Goal: Navigation & Orientation: Find specific page/section

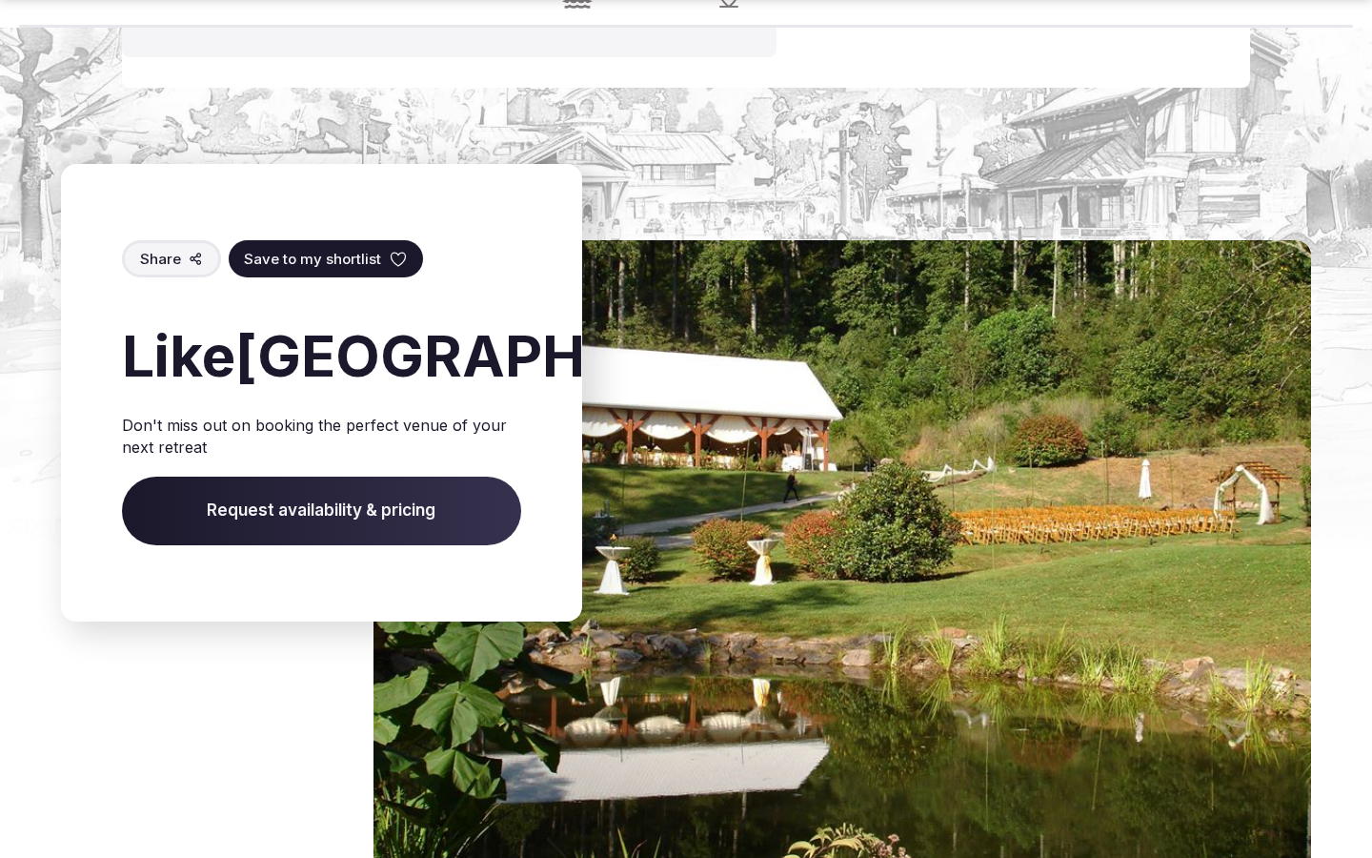
scroll to position [3086, 0]
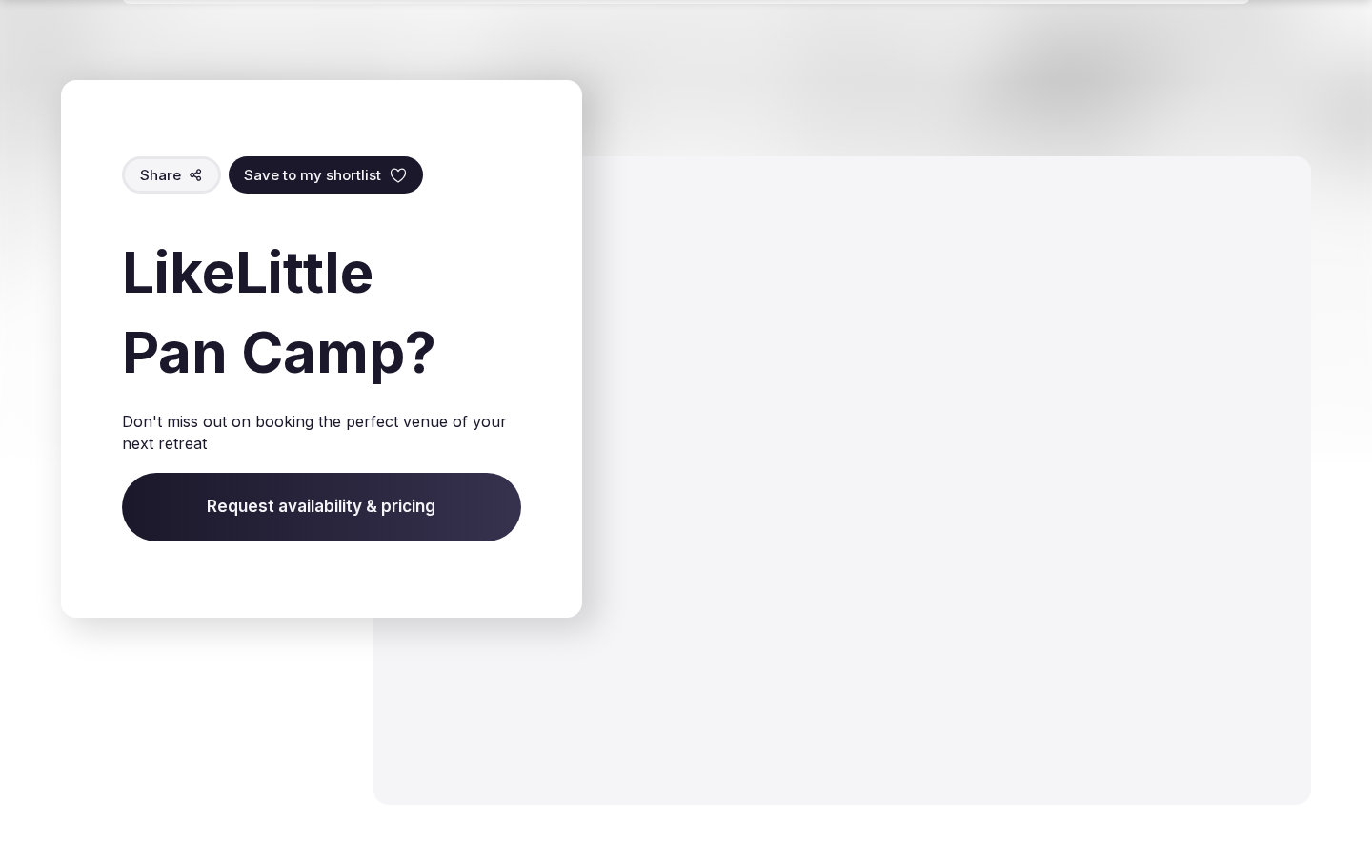
scroll to position [3030, 0]
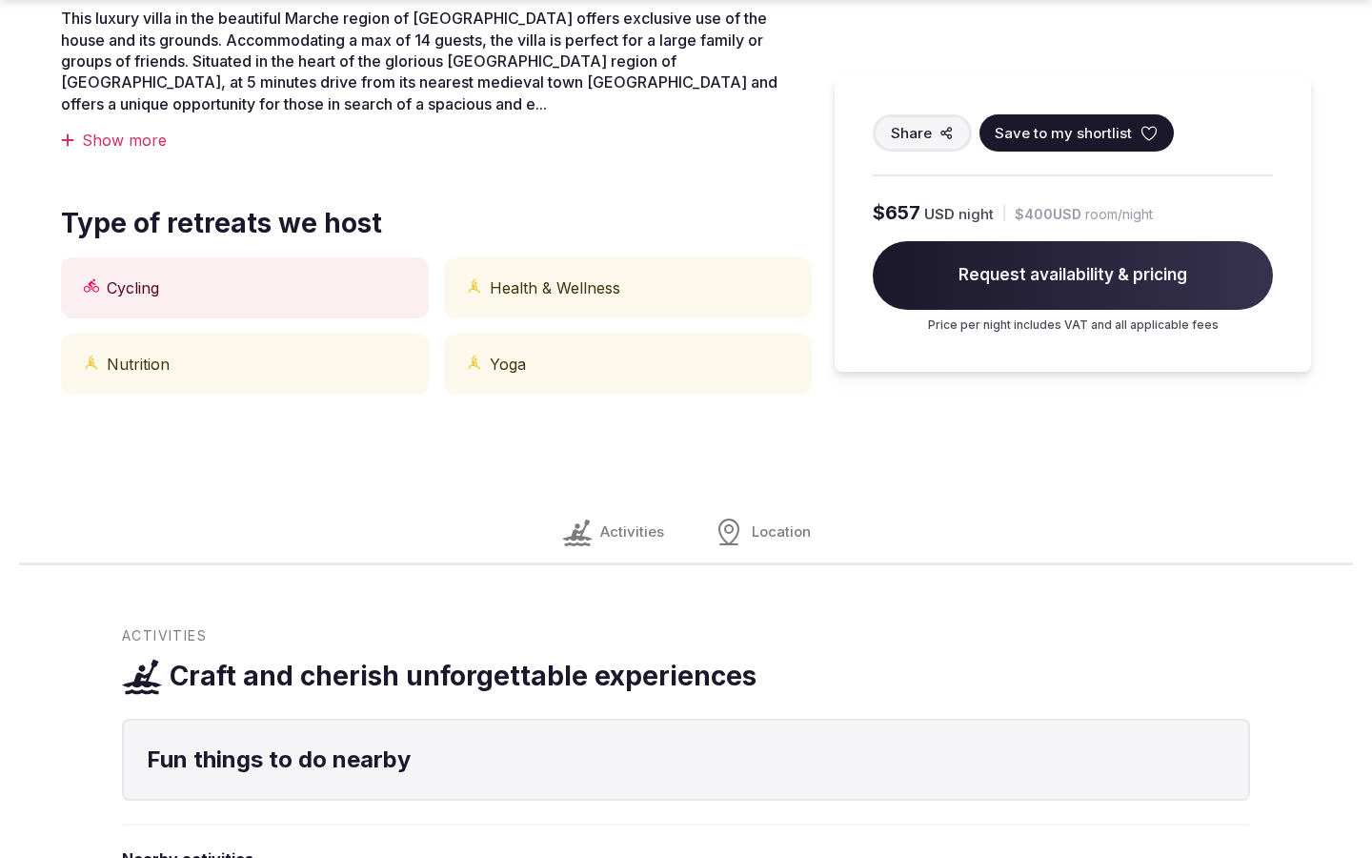
scroll to position [1578, 0]
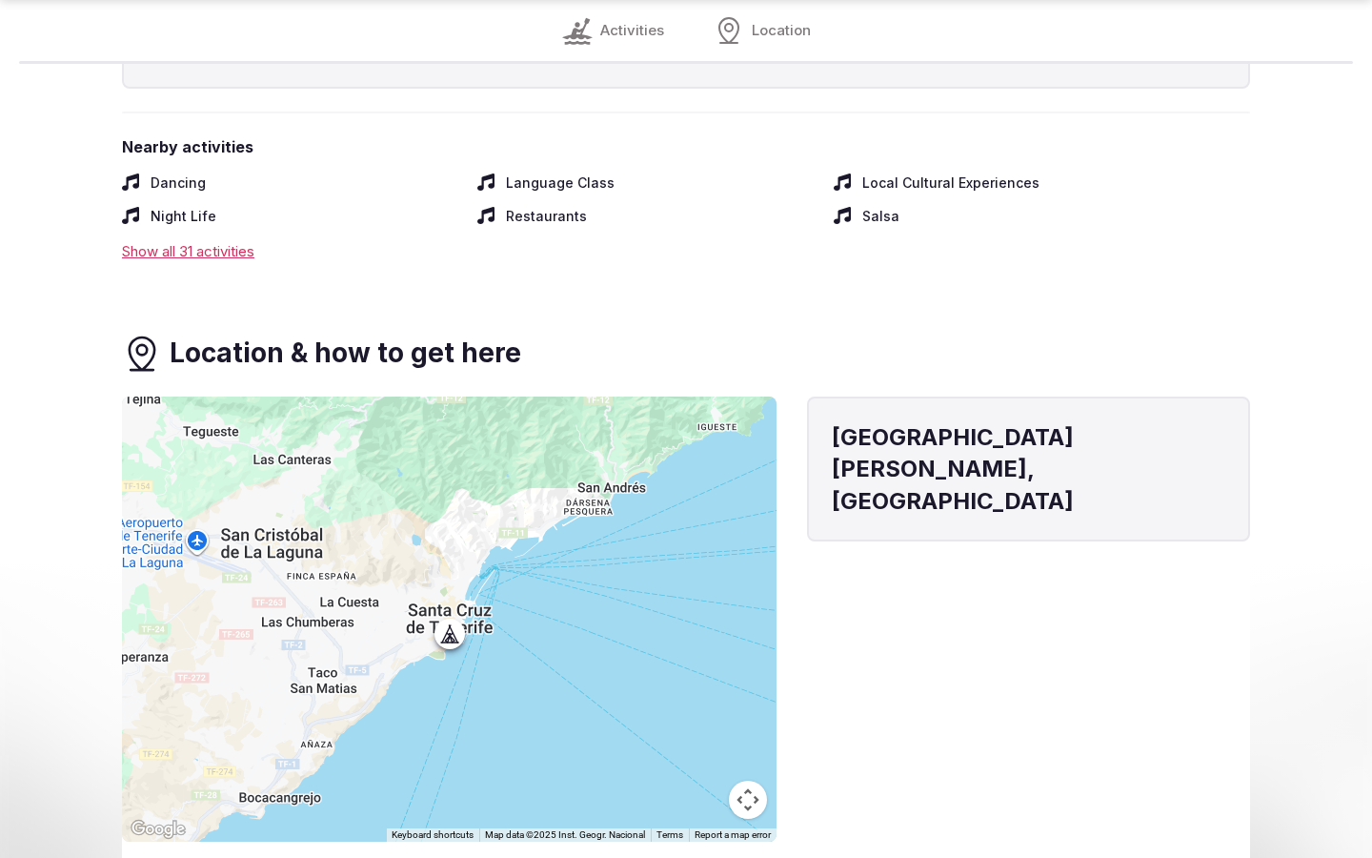
scroll to position [2275, 0]
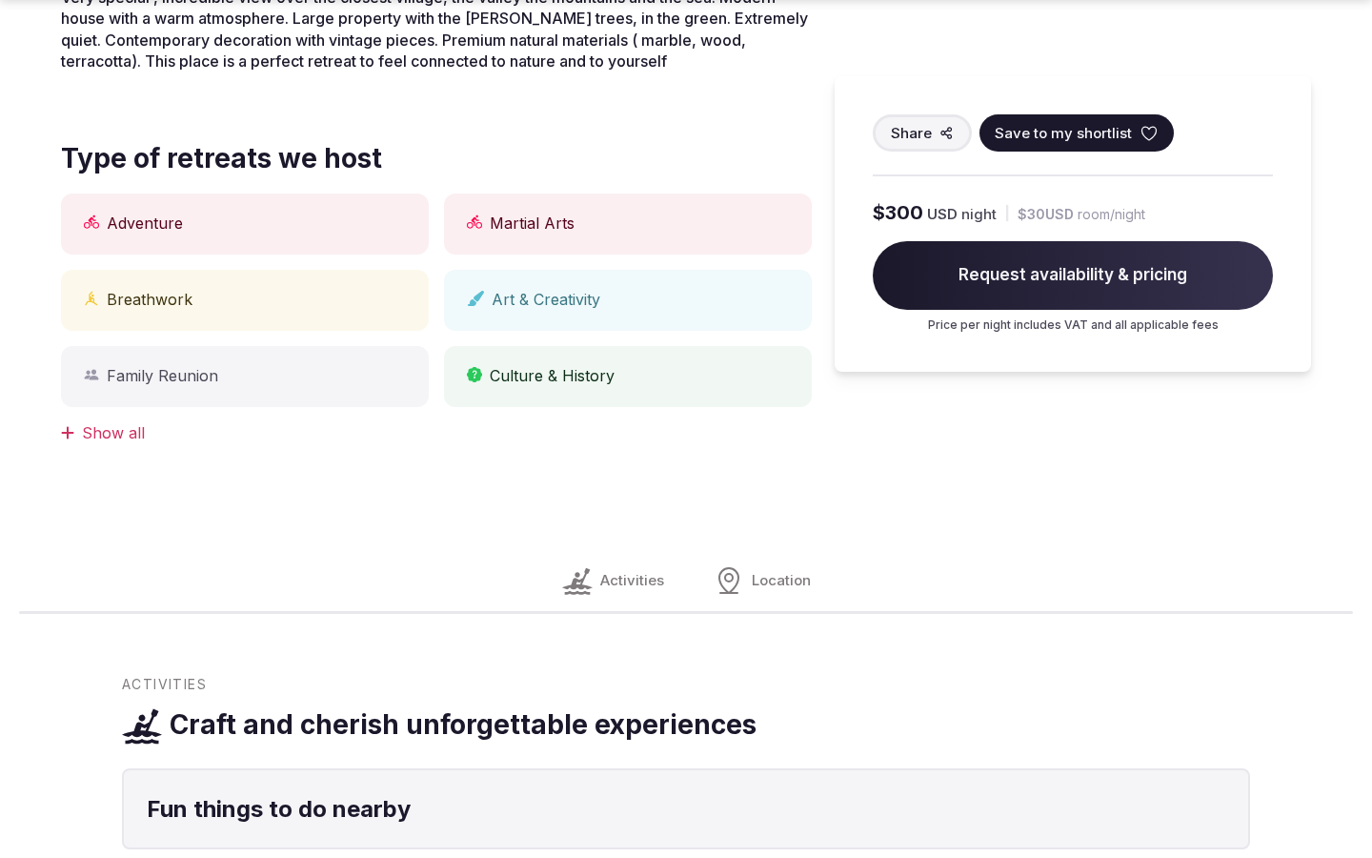
scroll to position [1578, 0]
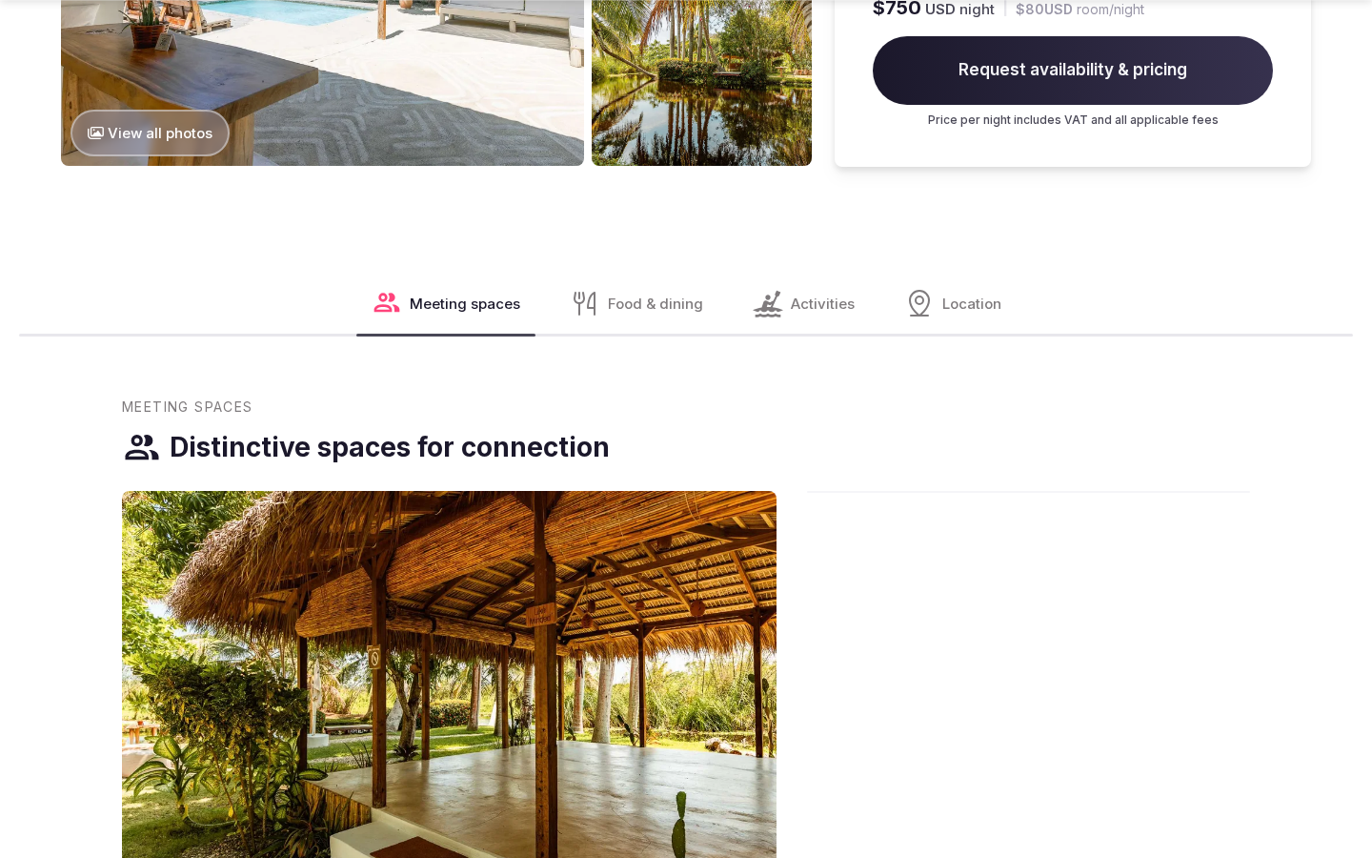
scroll to position [3213, 0]
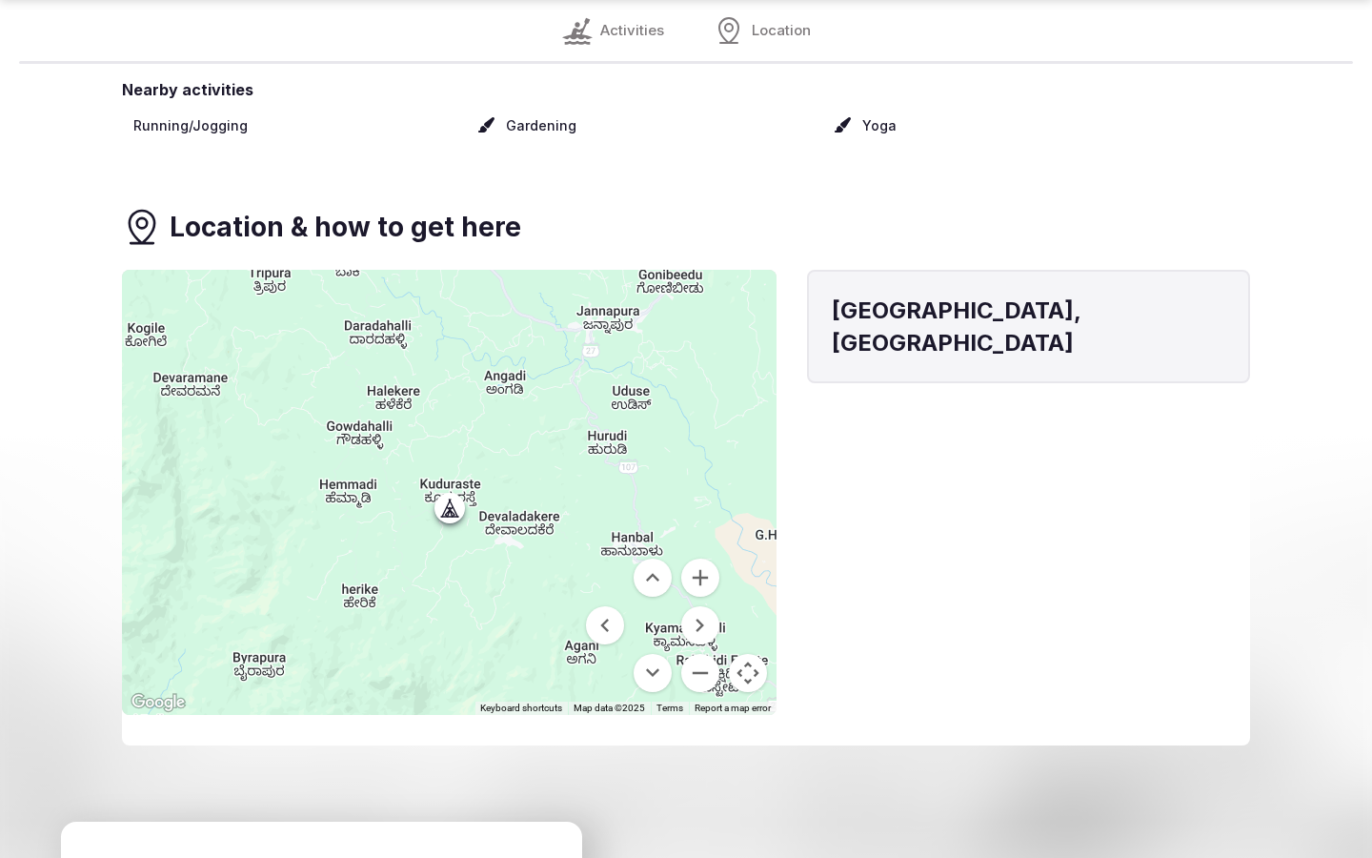
scroll to position [2332, 0]
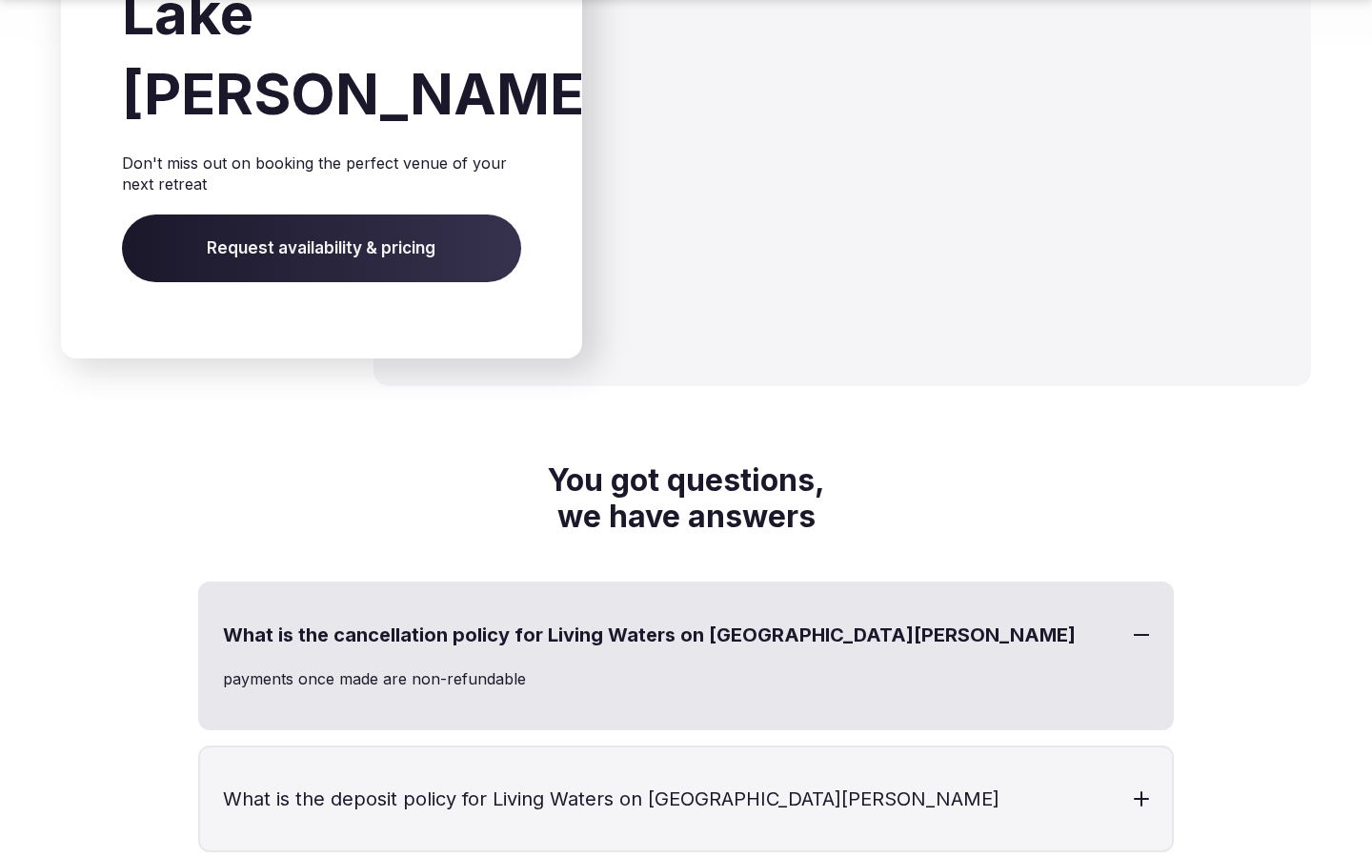
scroll to position [3063, 0]
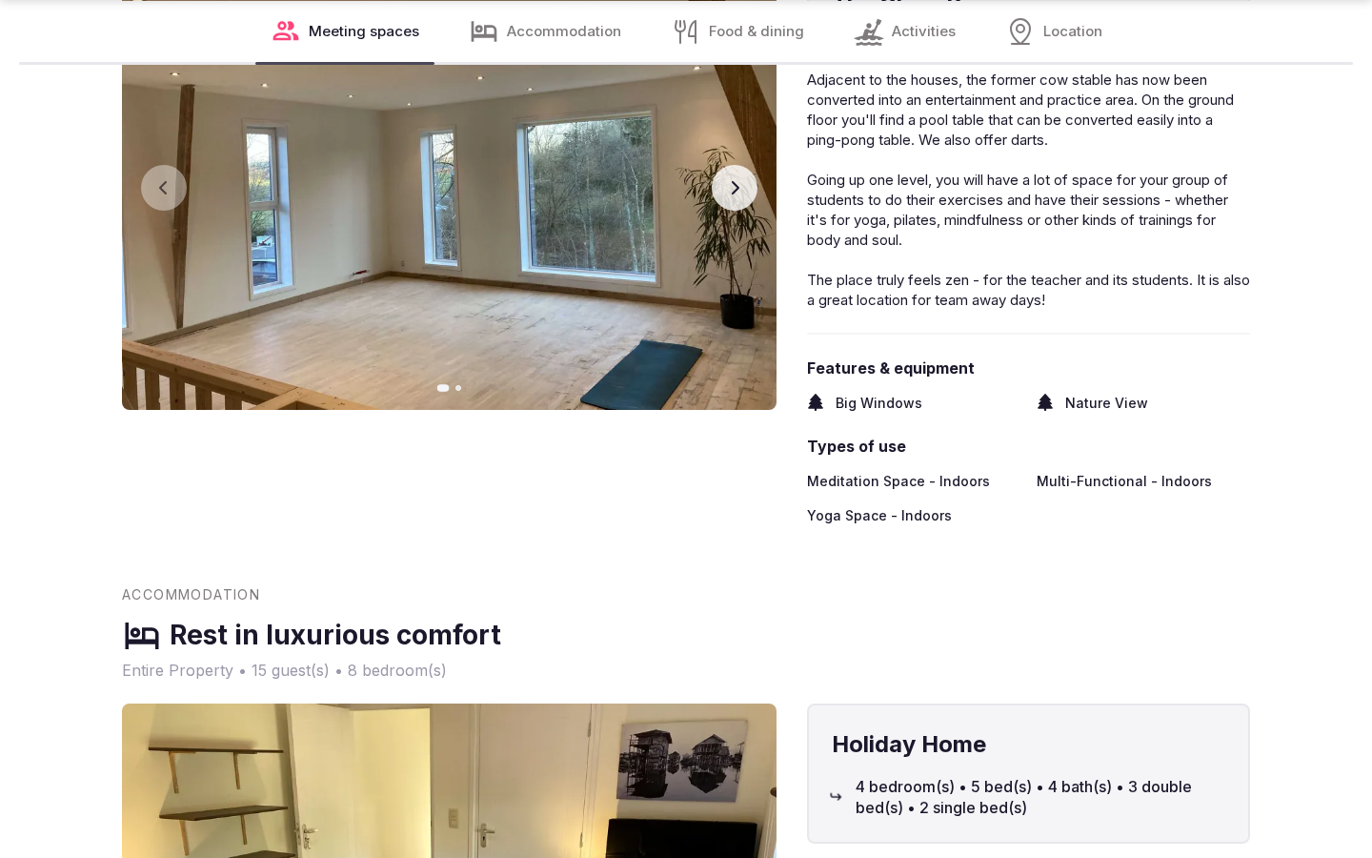
scroll to position [3149, 0]
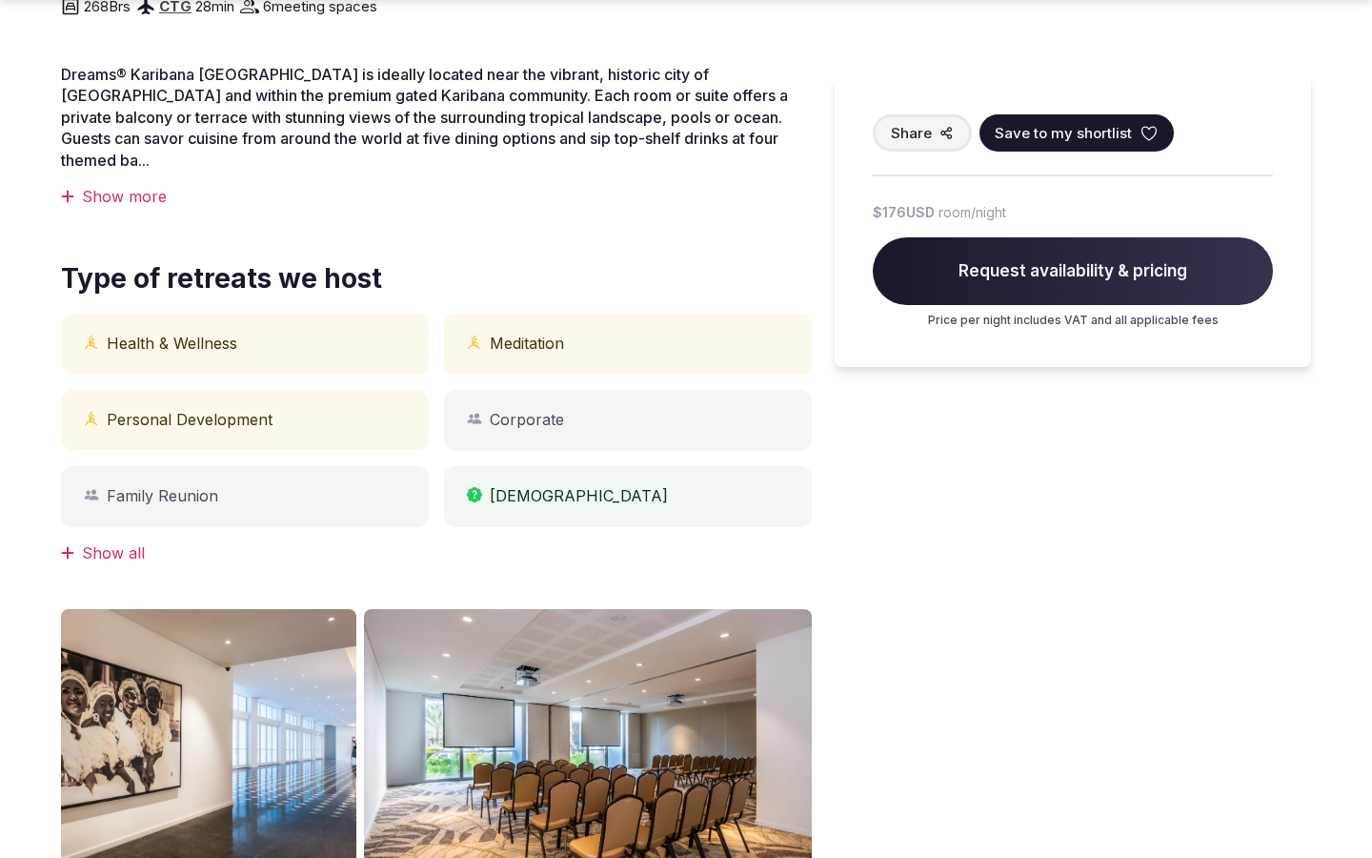
scroll to position [1578, 0]
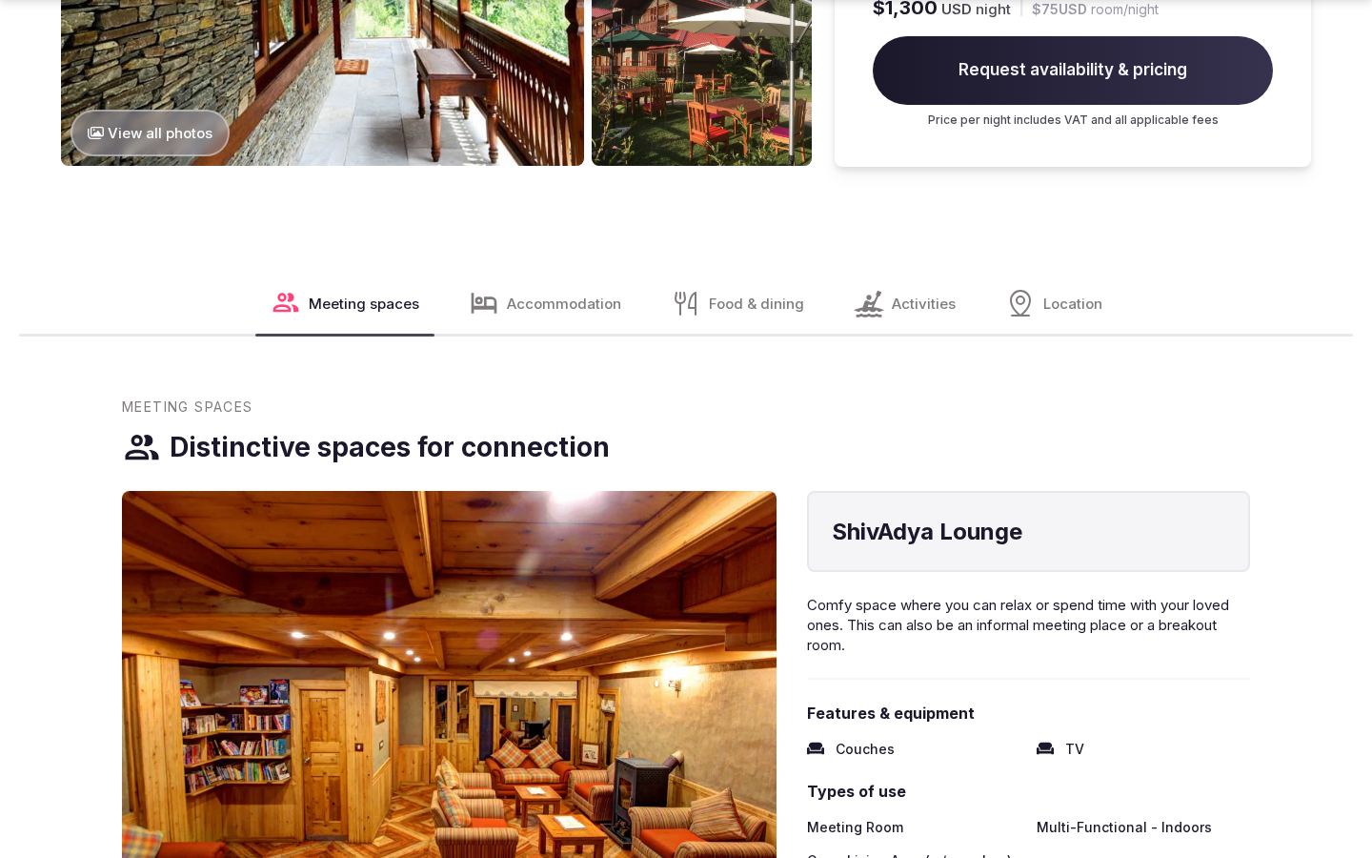
scroll to position [3213, 0]
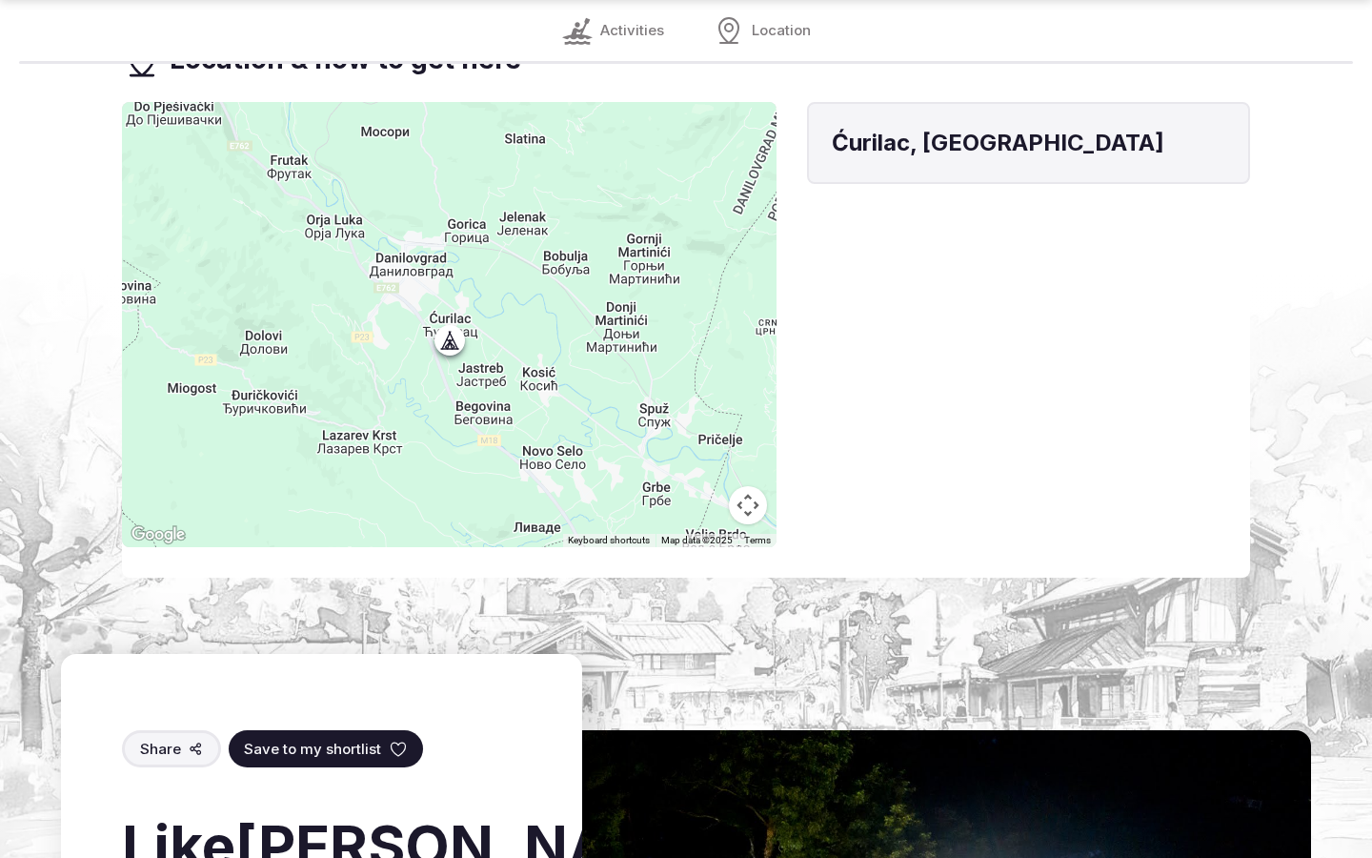
scroll to position [2332, 0]
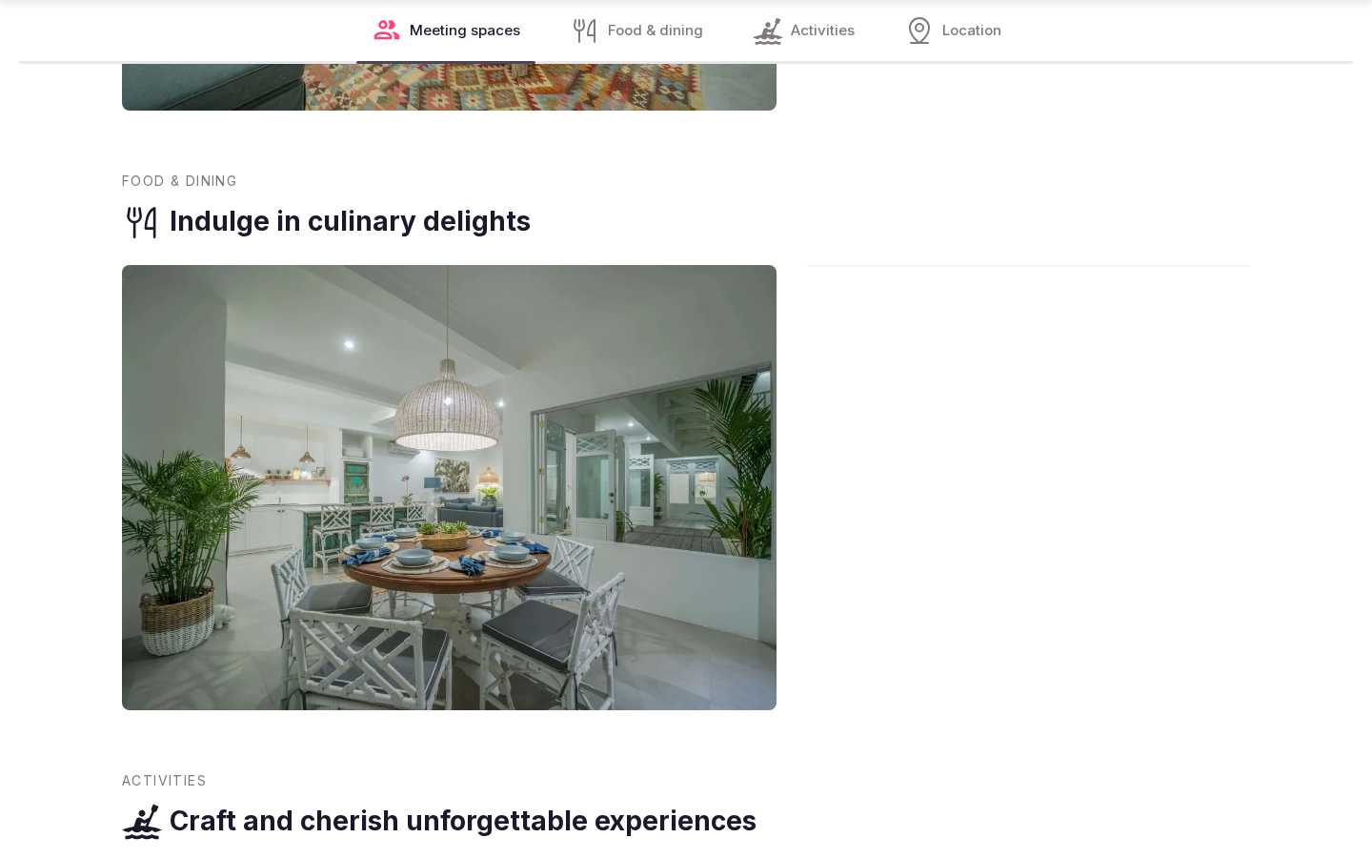
scroll to position [2332, 0]
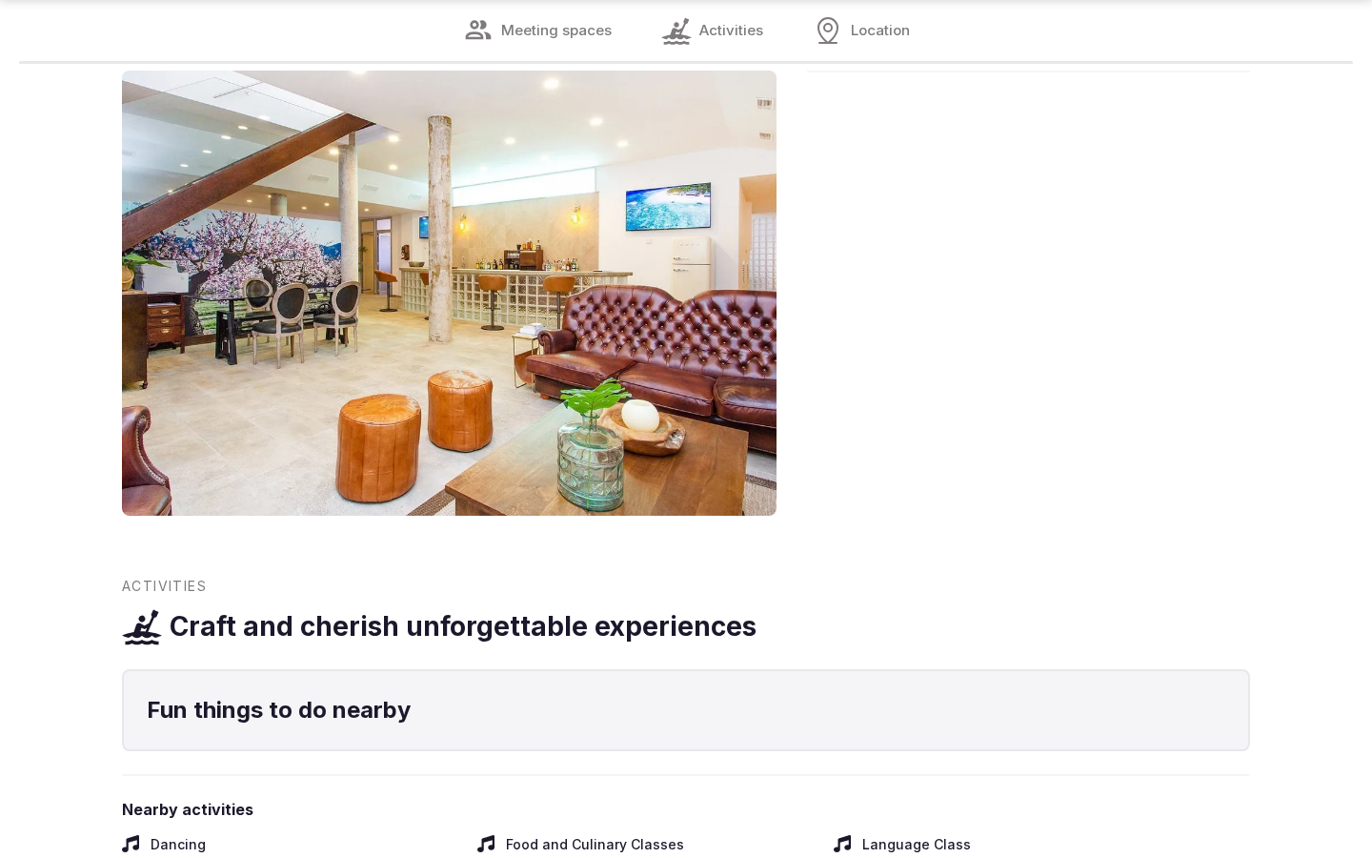
scroll to position [2332, 0]
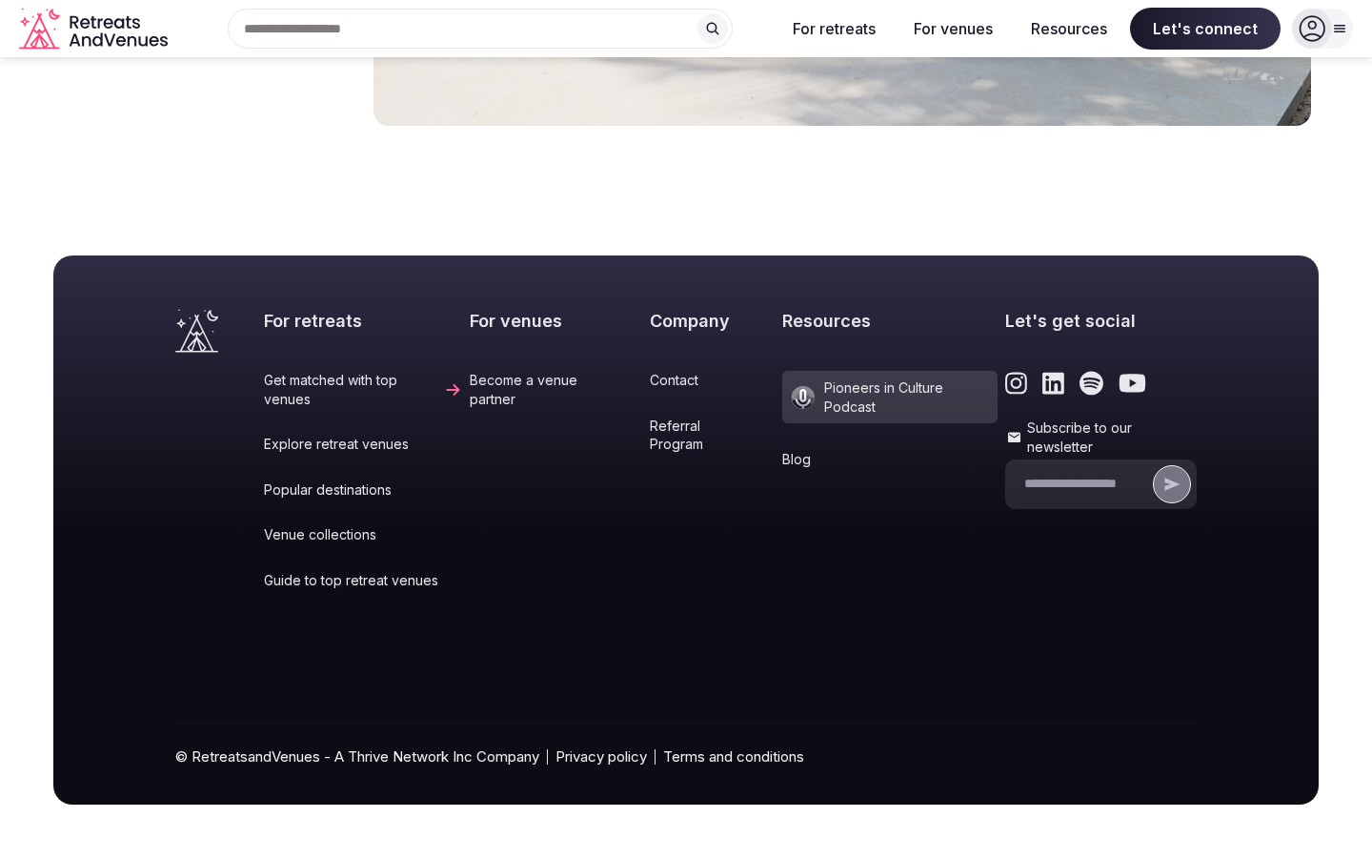
scroll to position [2429, 0]
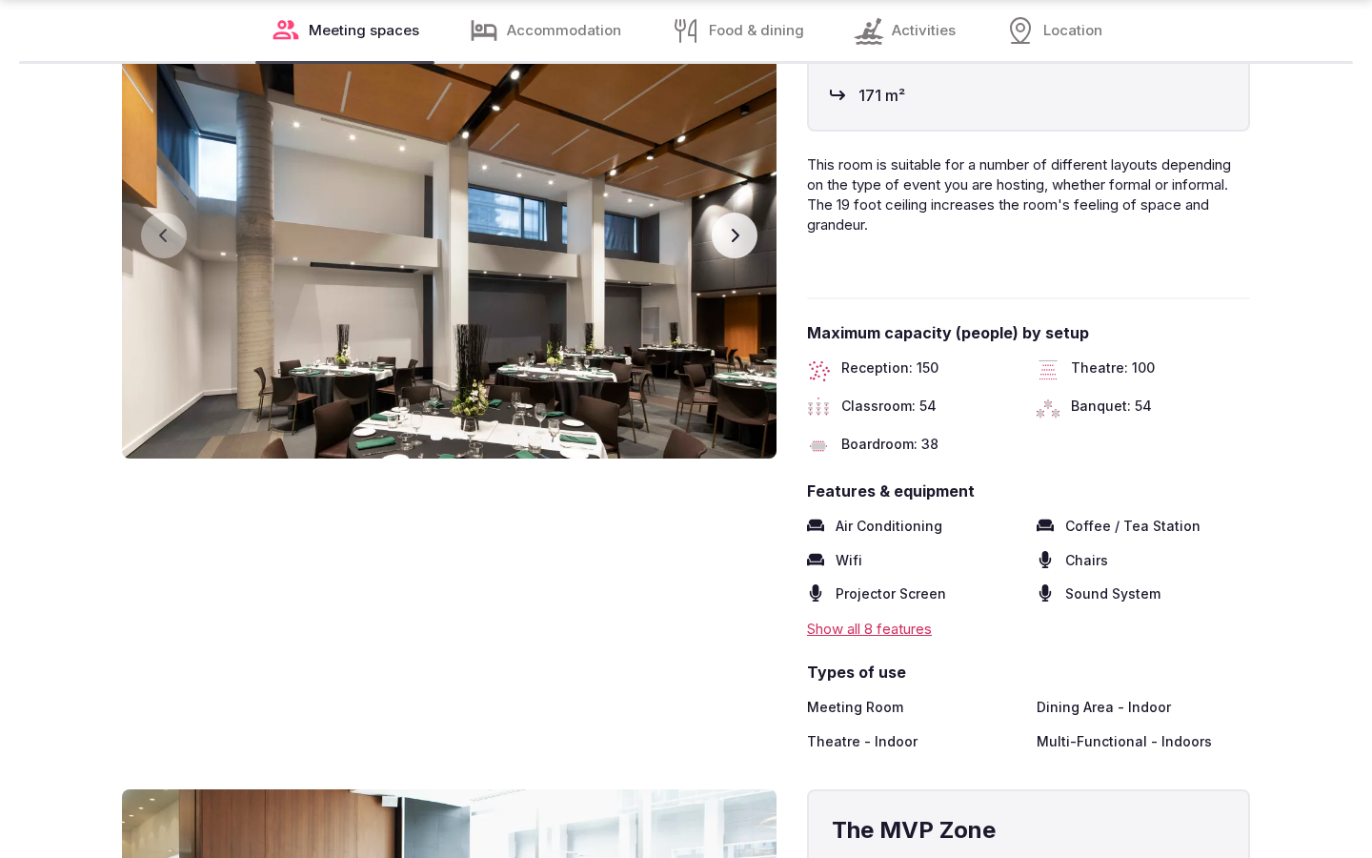
scroll to position [3149, 0]
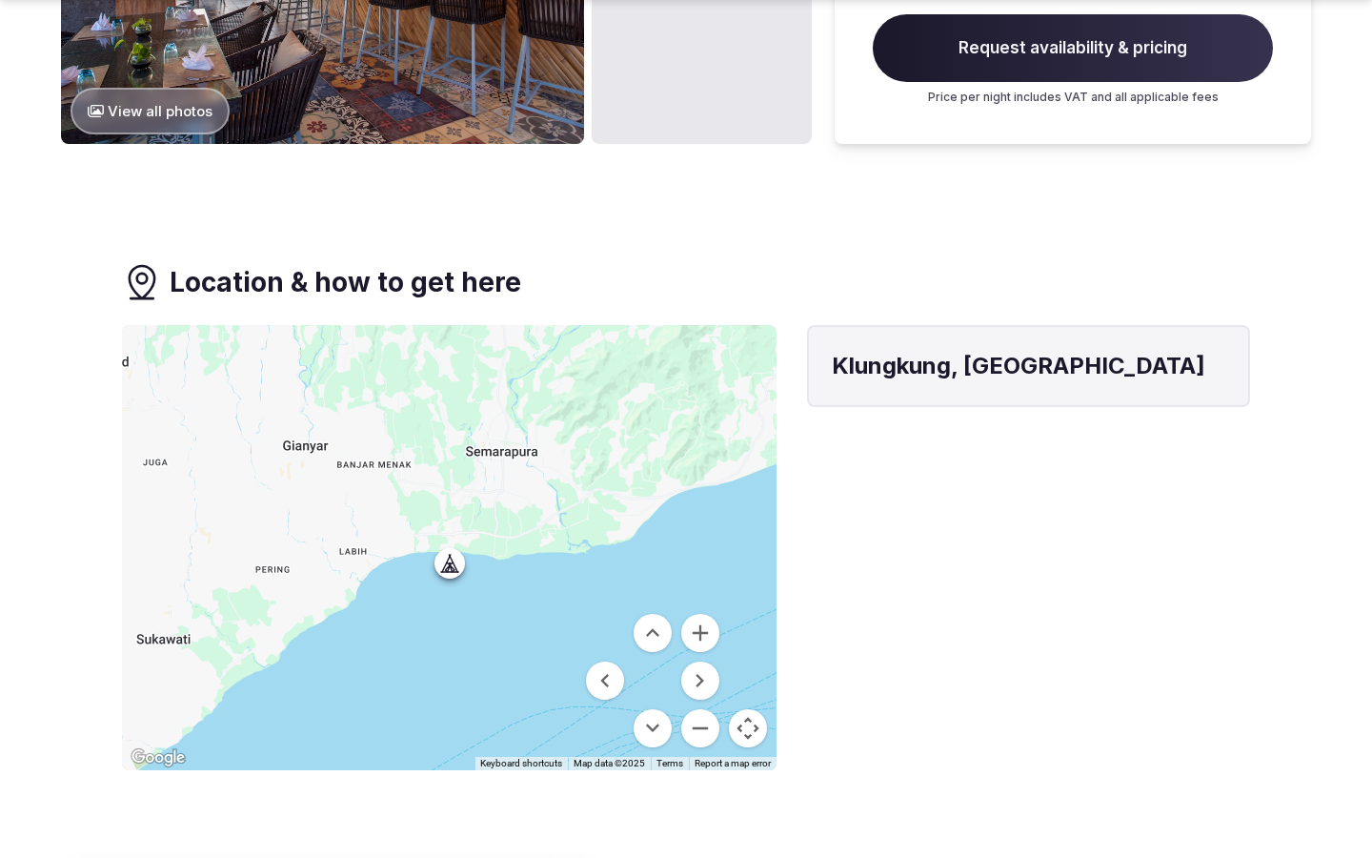
scroll to position [2396, 0]
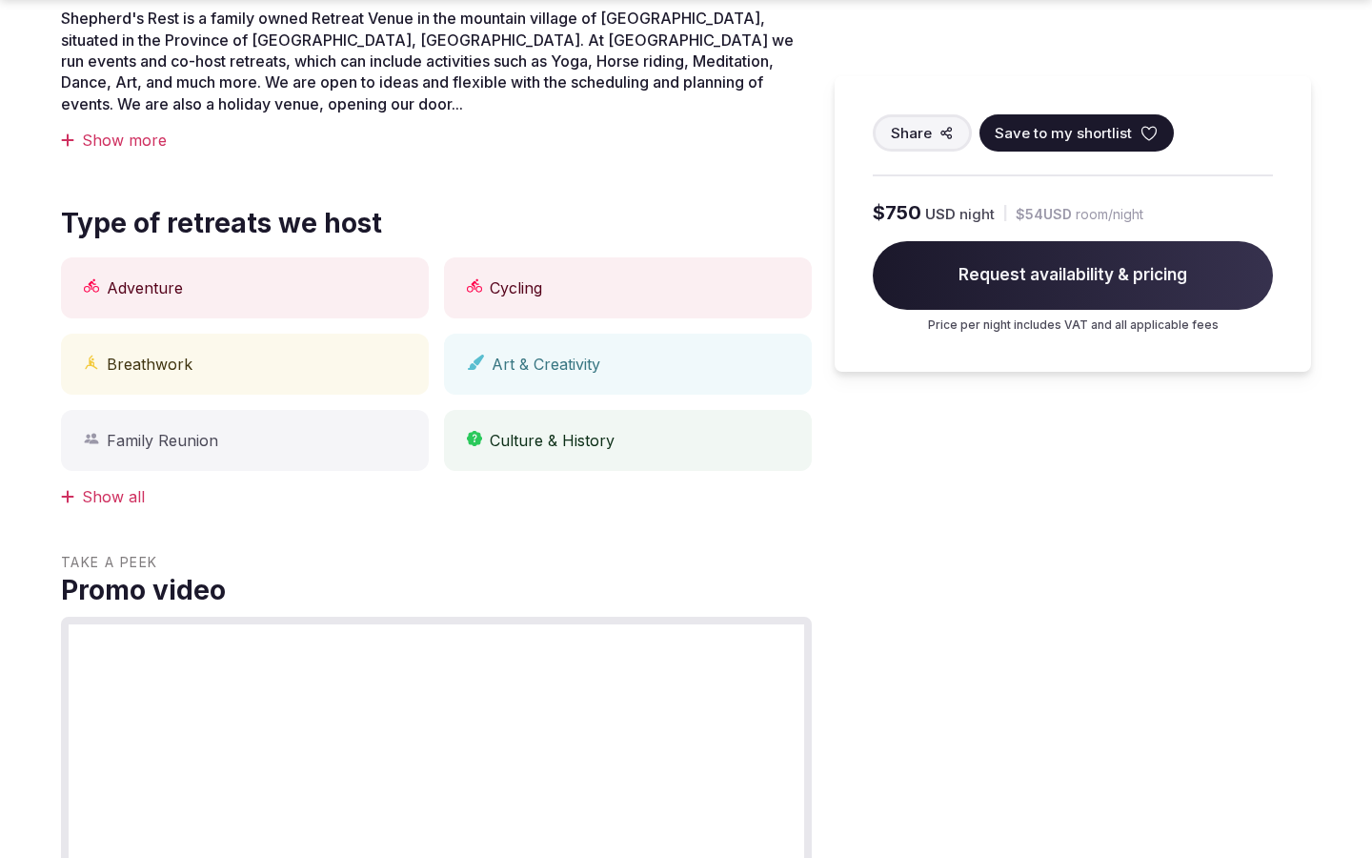
scroll to position [1578, 0]
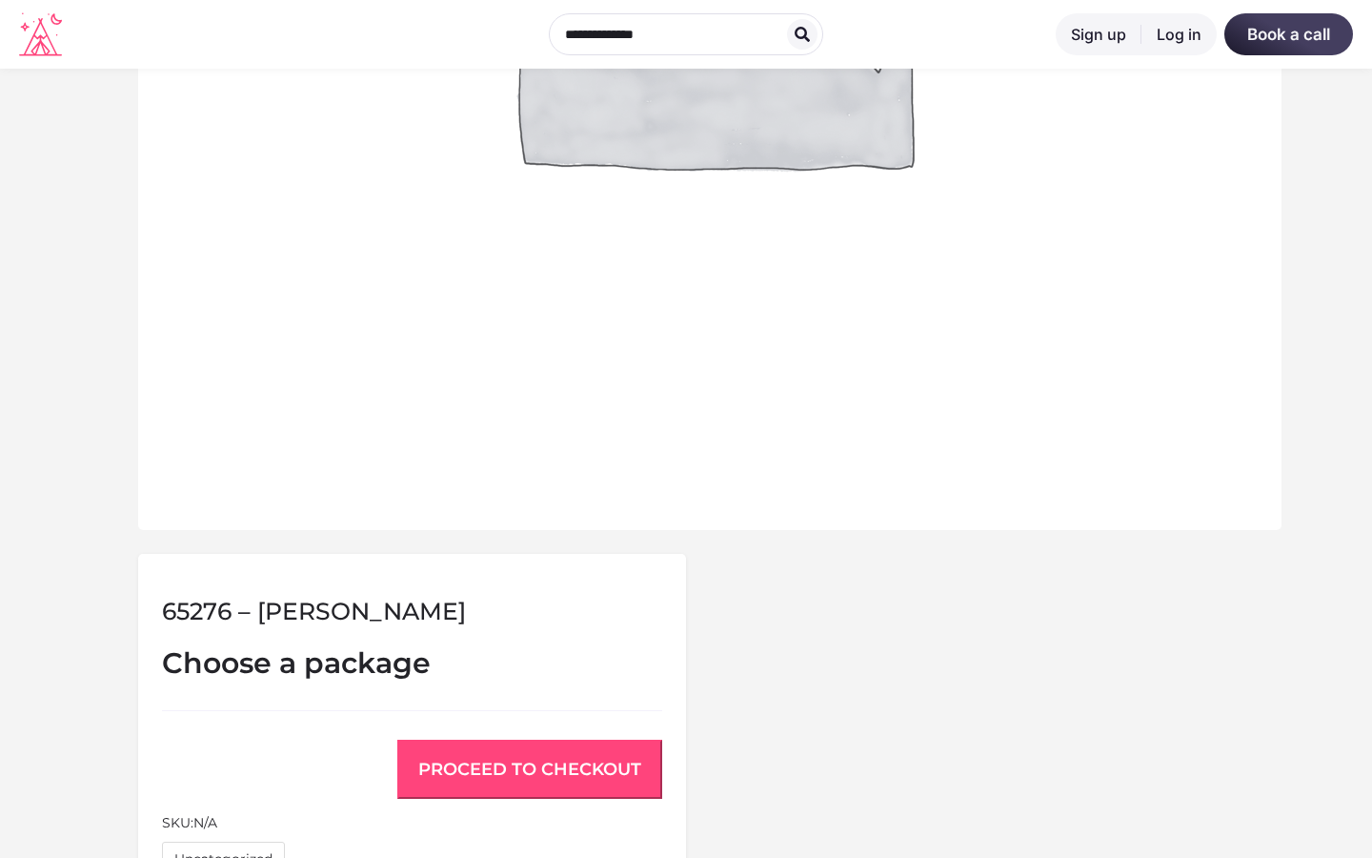
scroll to position [1455, 0]
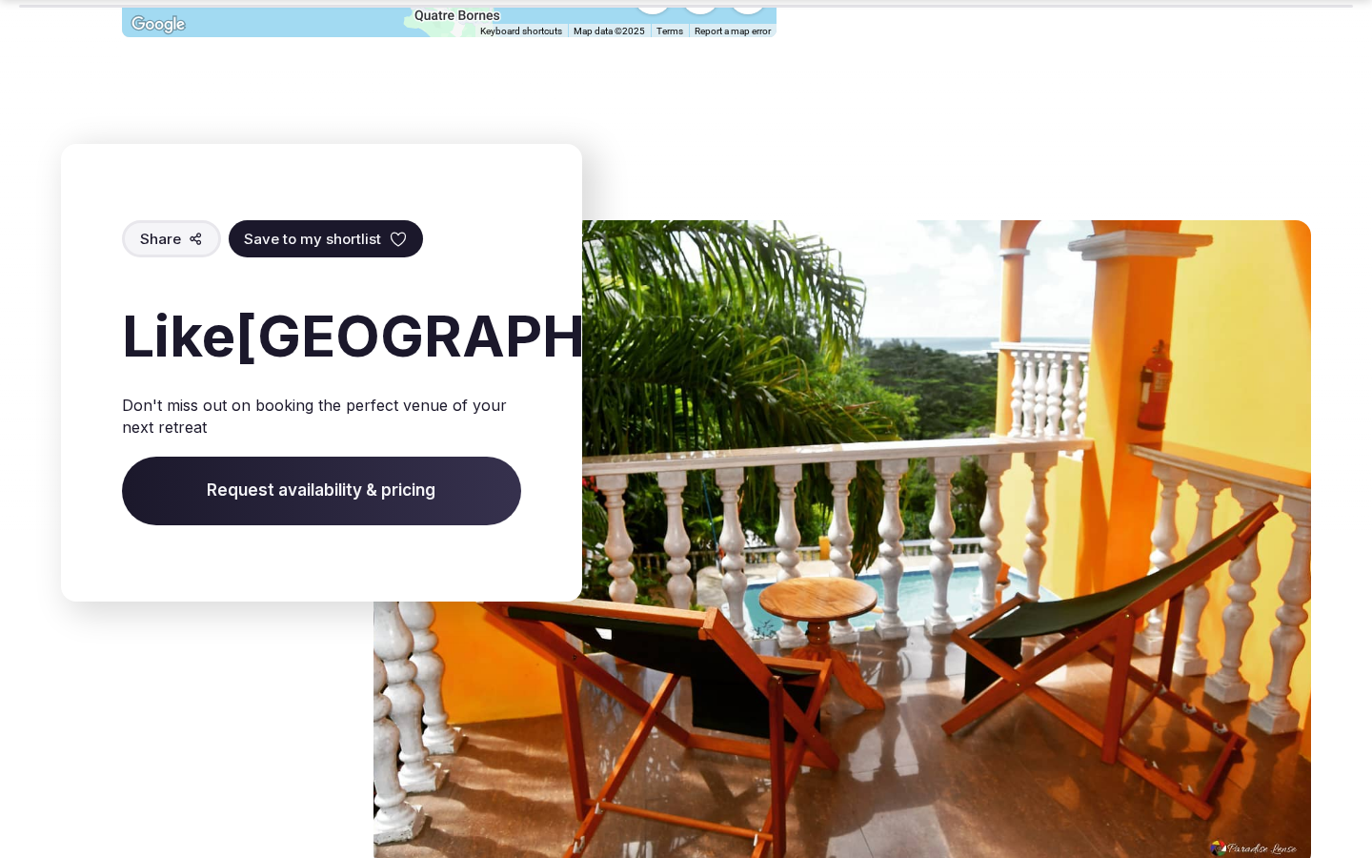
scroll to position [3094, 0]
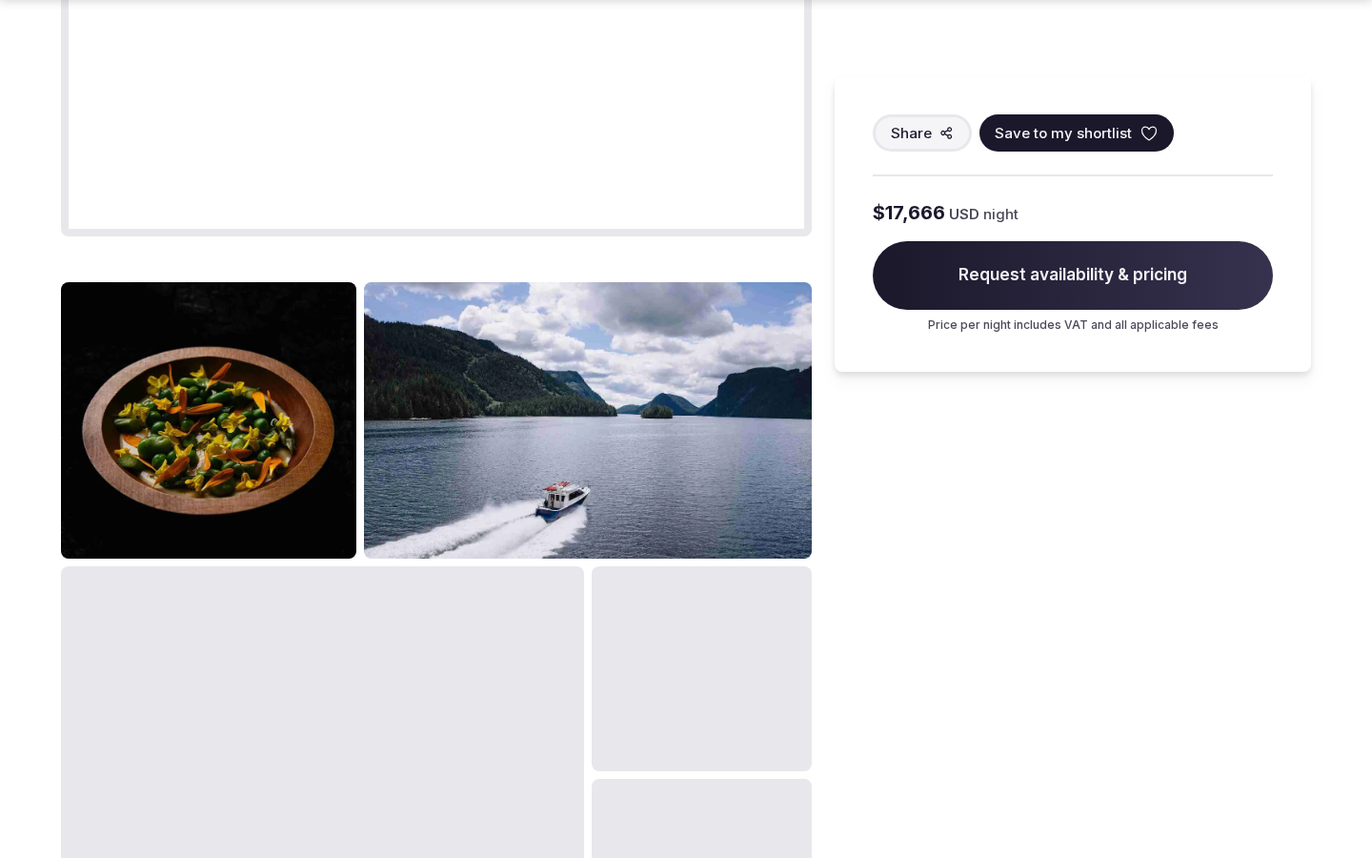
scroll to position [3213, 0]
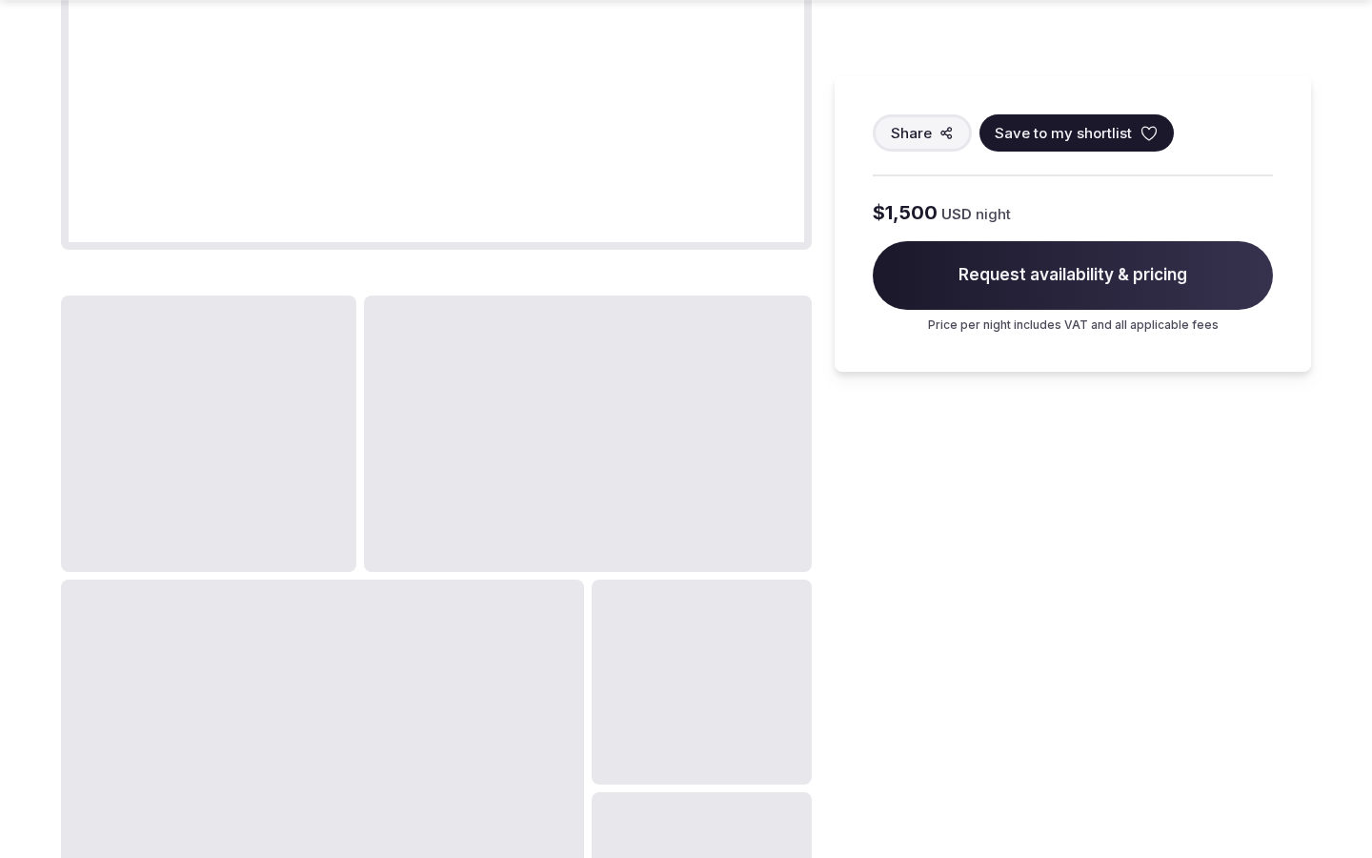
scroll to position [2396, 0]
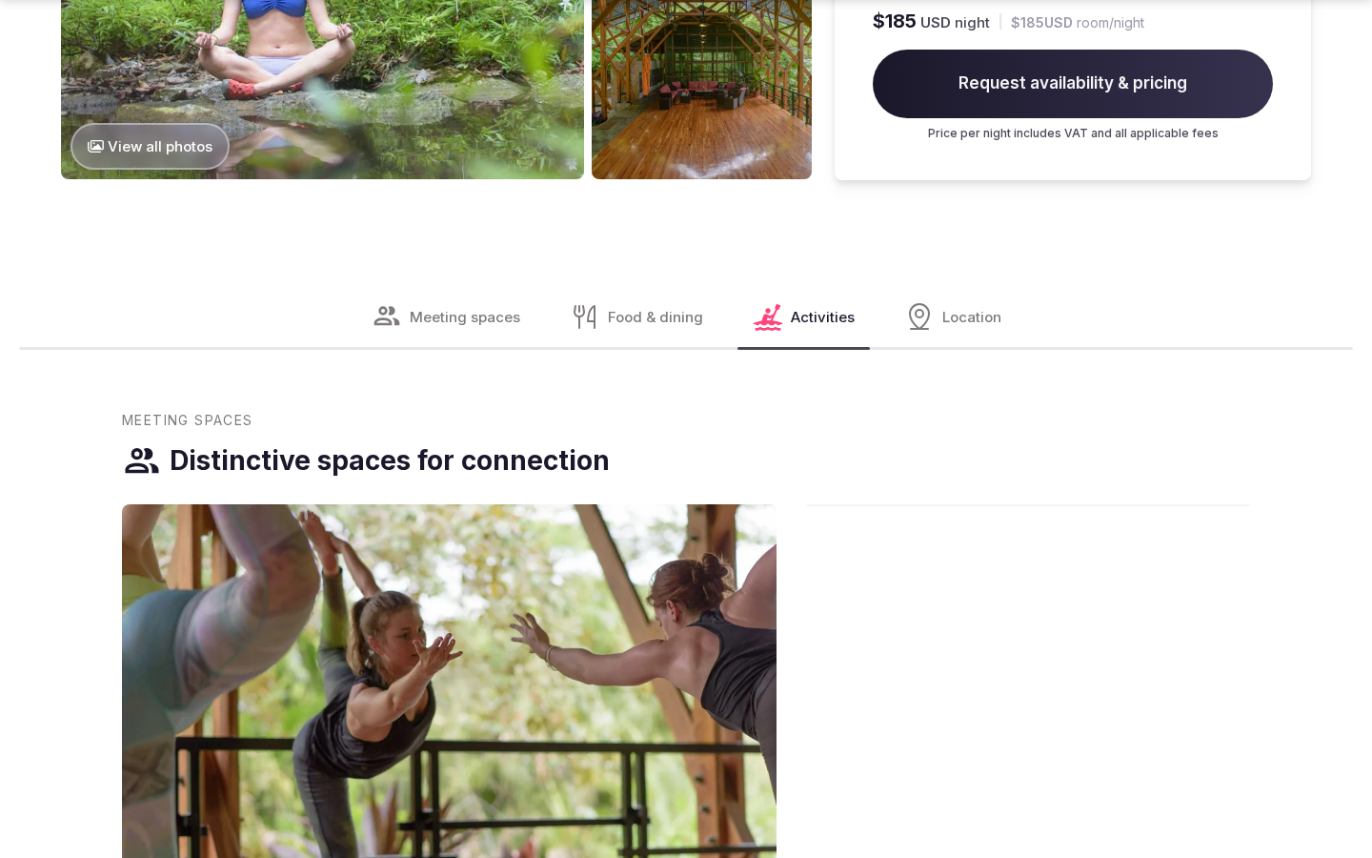
scroll to position [3213, 0]
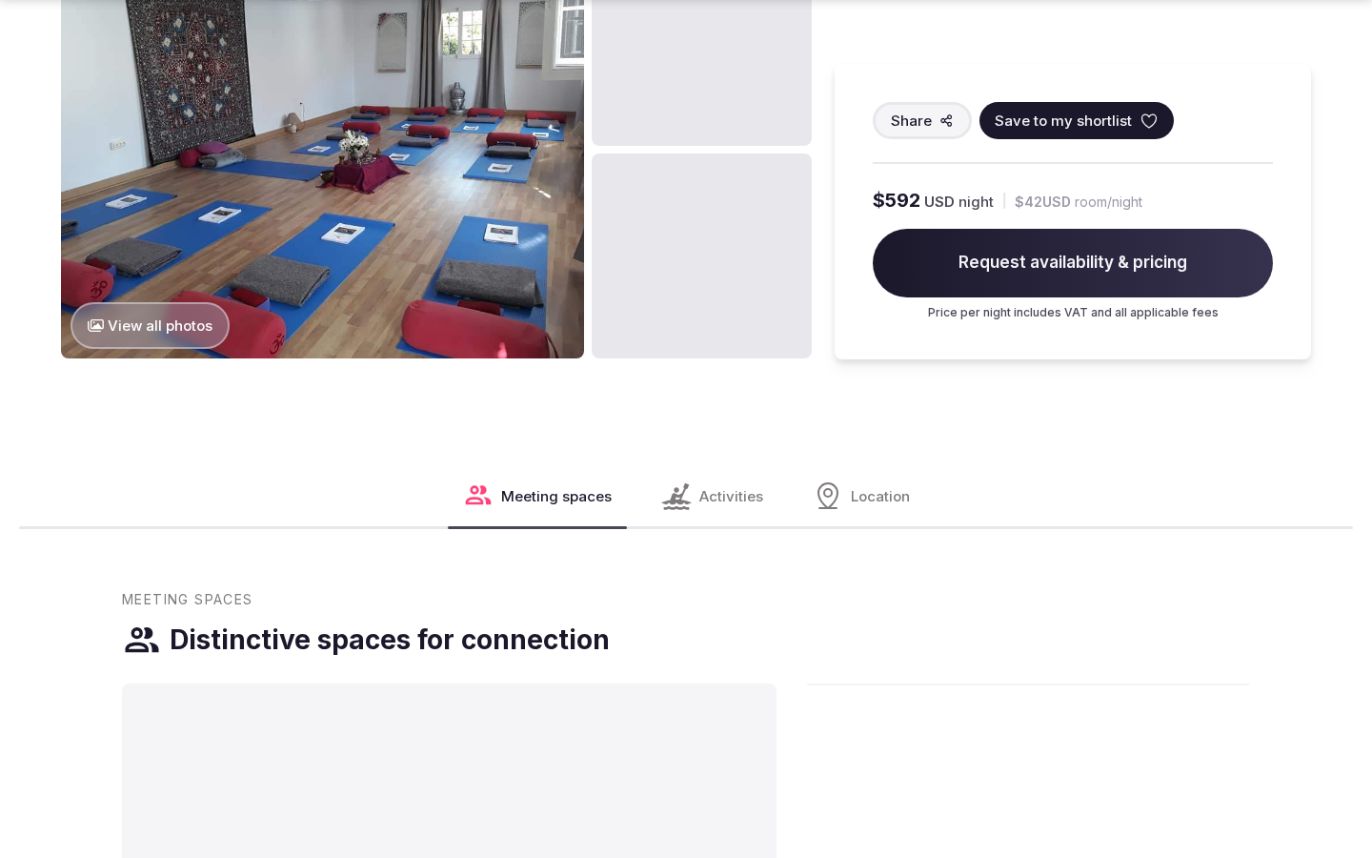
scroll to position [2396, 0]
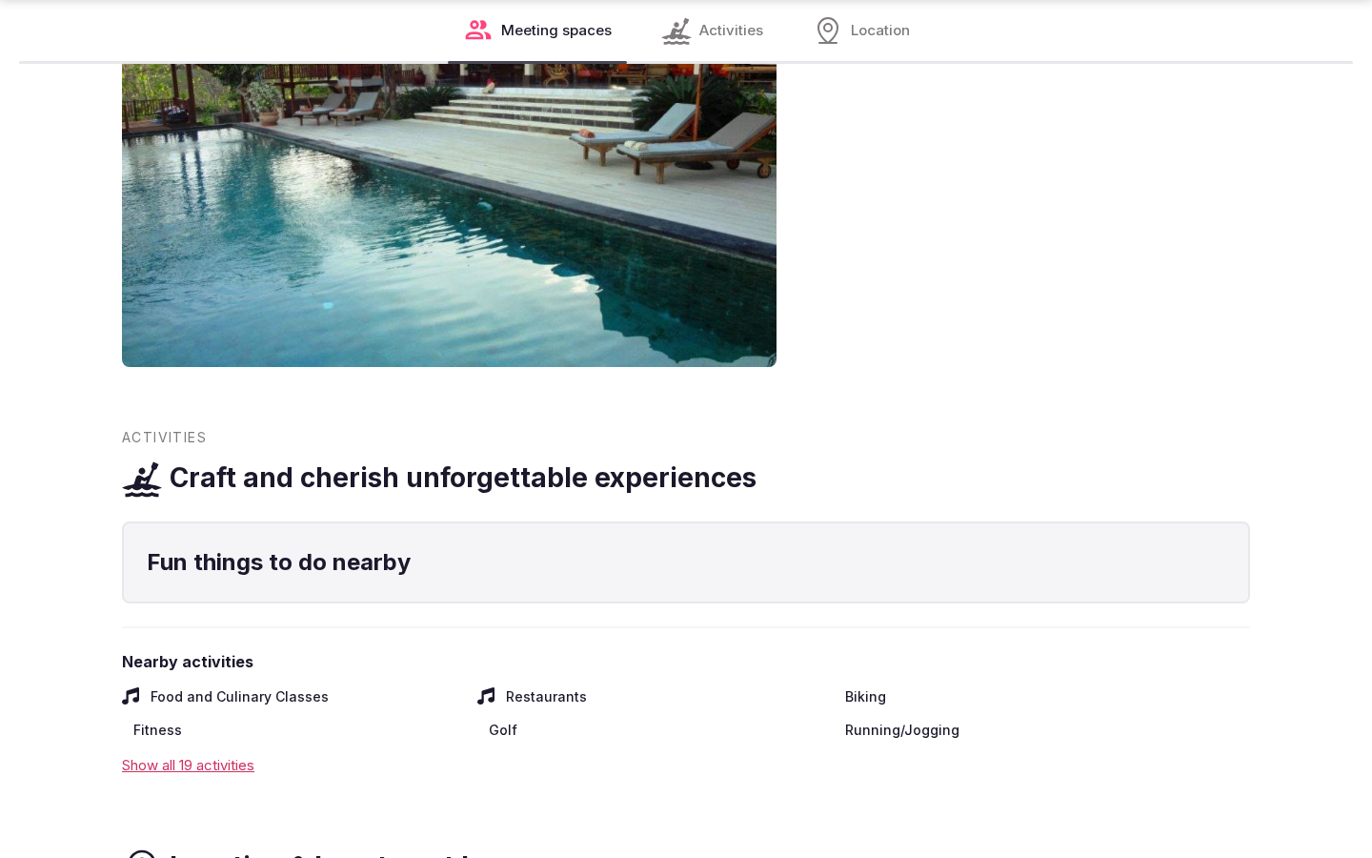
scroll to position [3149, 0]
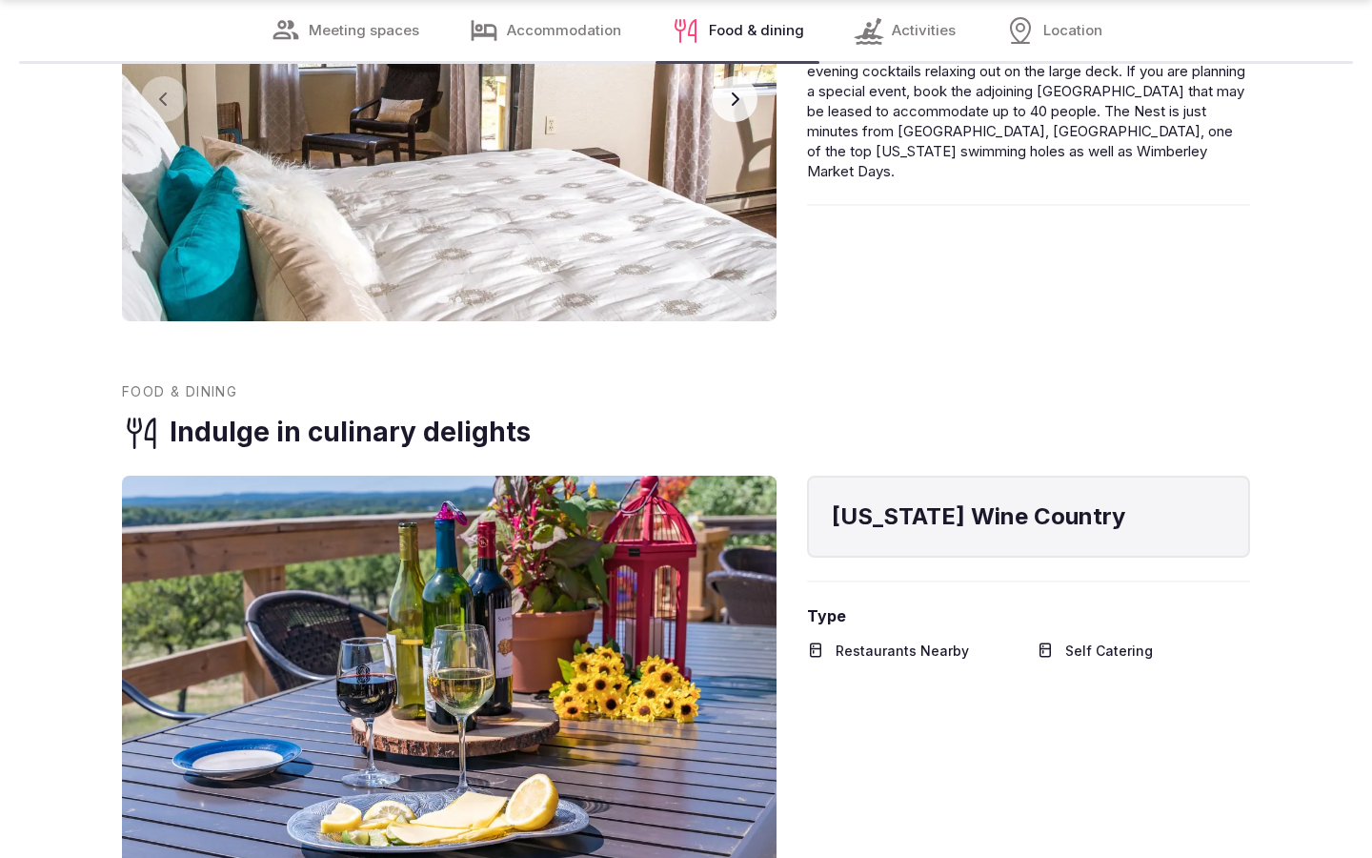
scroll to position [3086, 0]
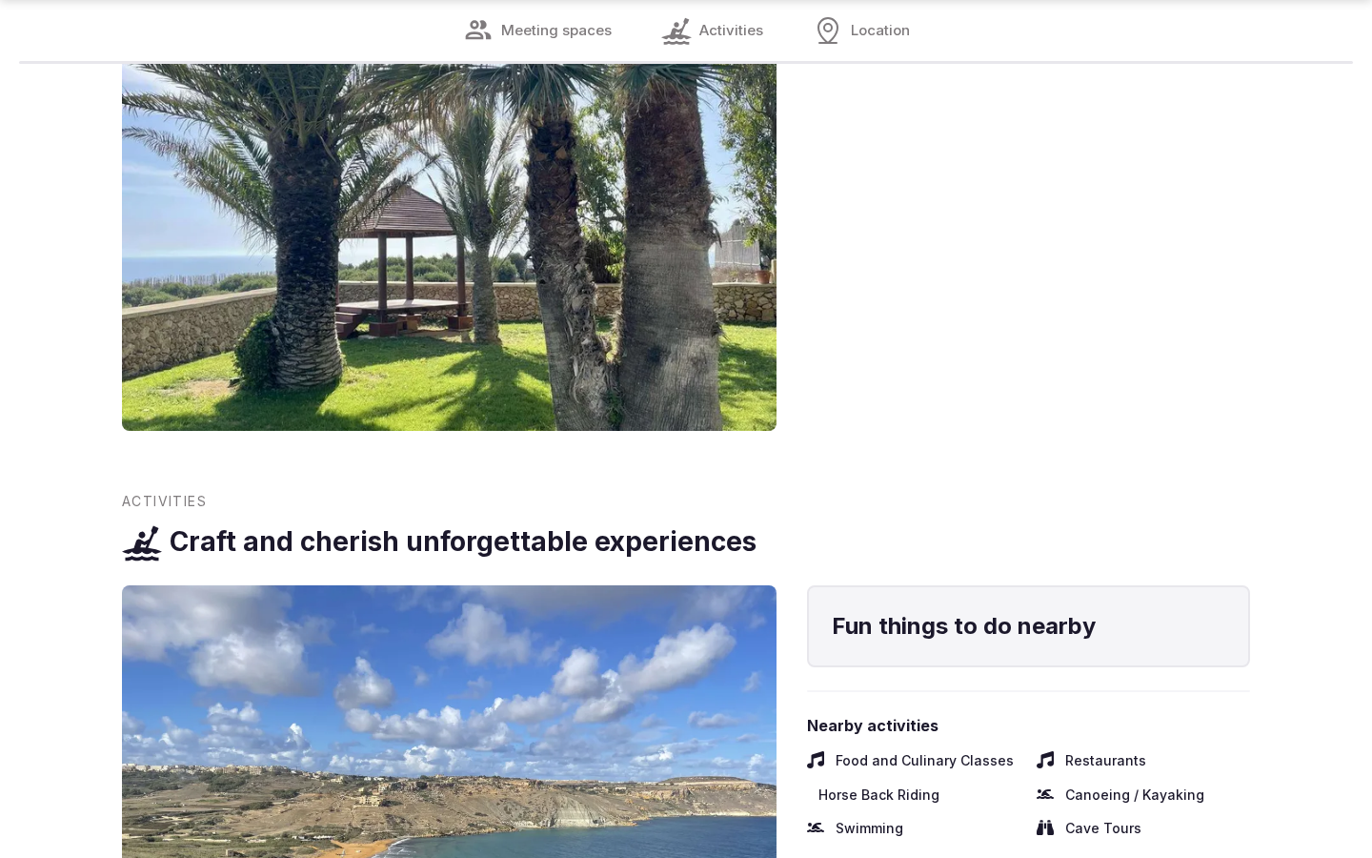
scroll to position [3149, 0]
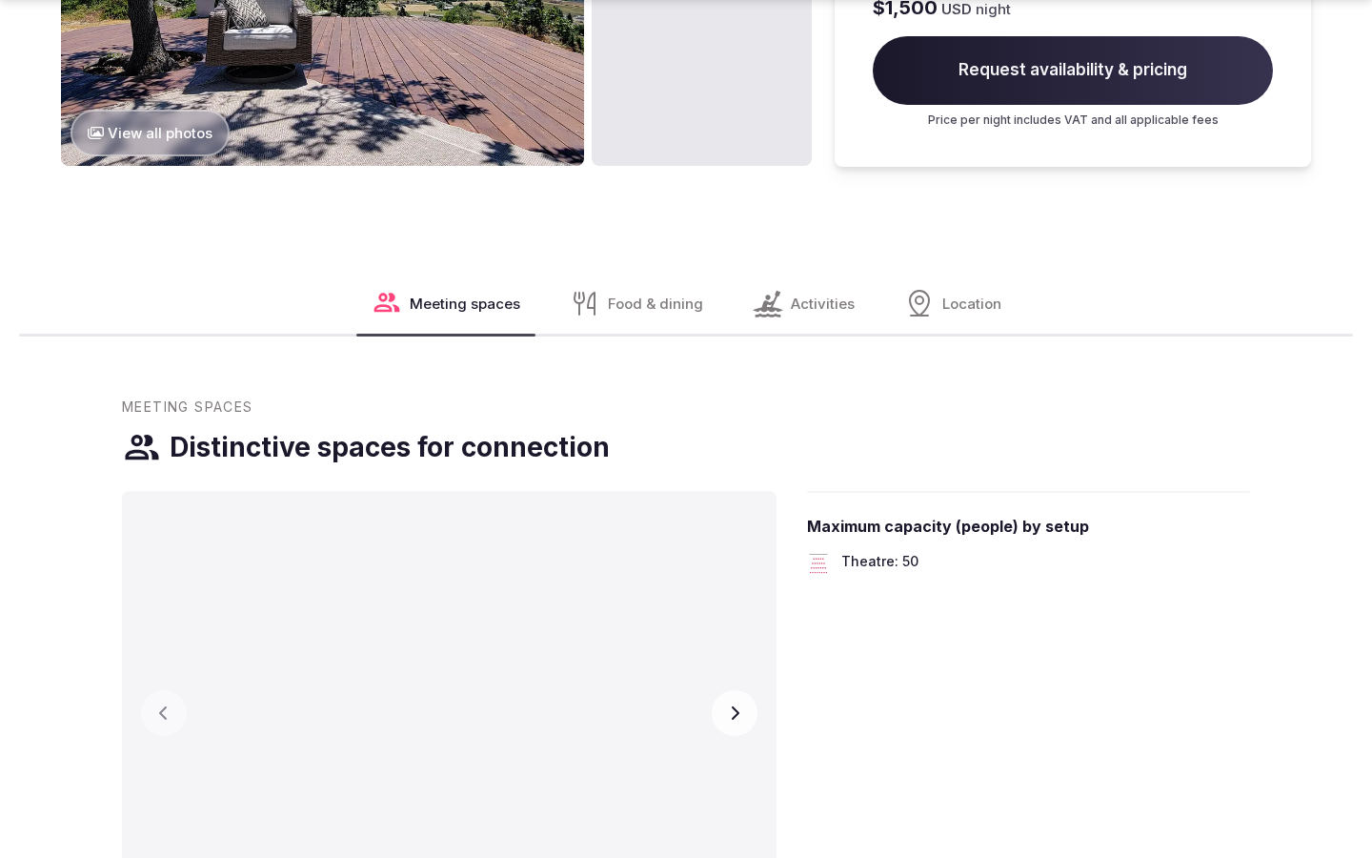
scroll to position [3213, 0]
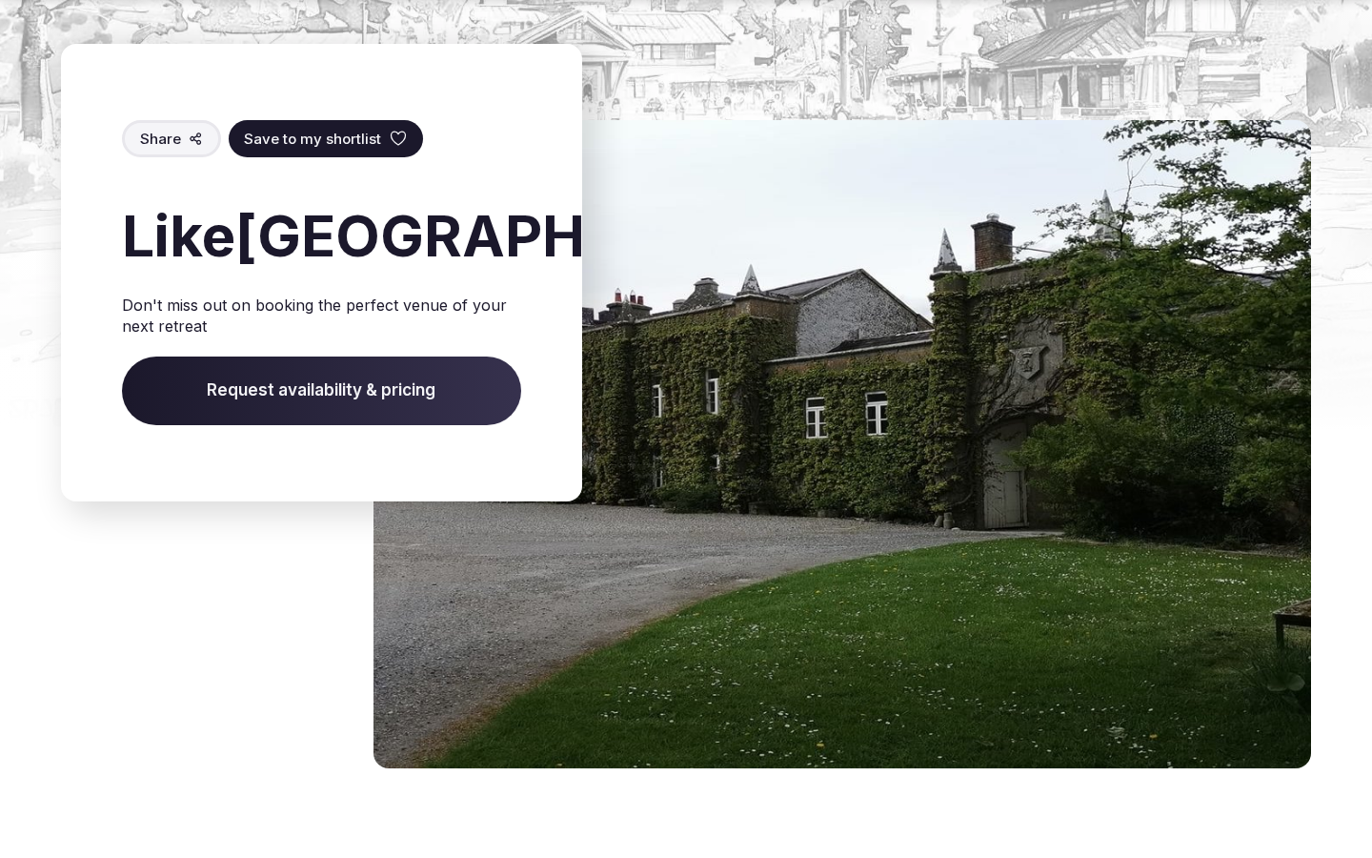
scroll to position [2993, 0]
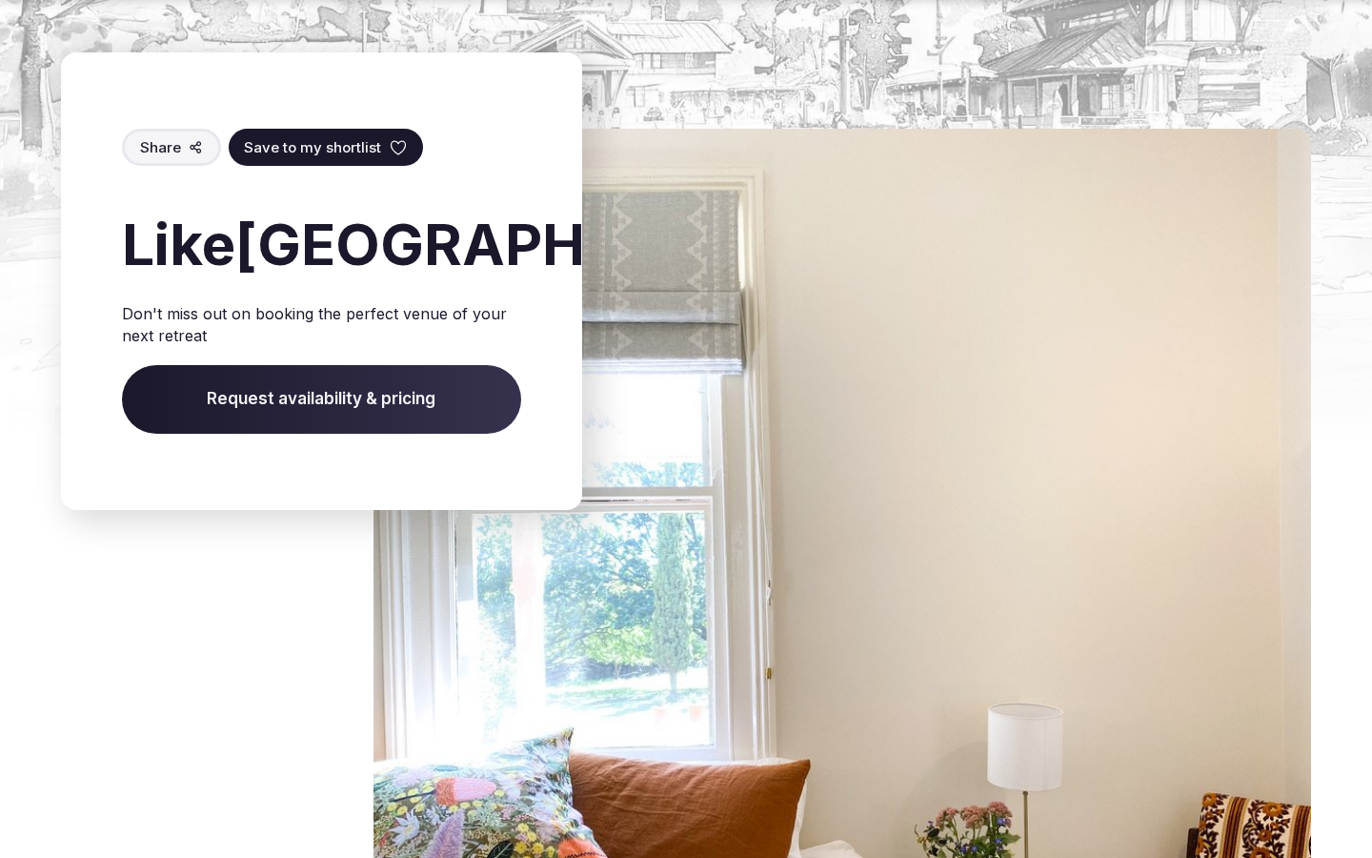
scroll to position [3149, 0]
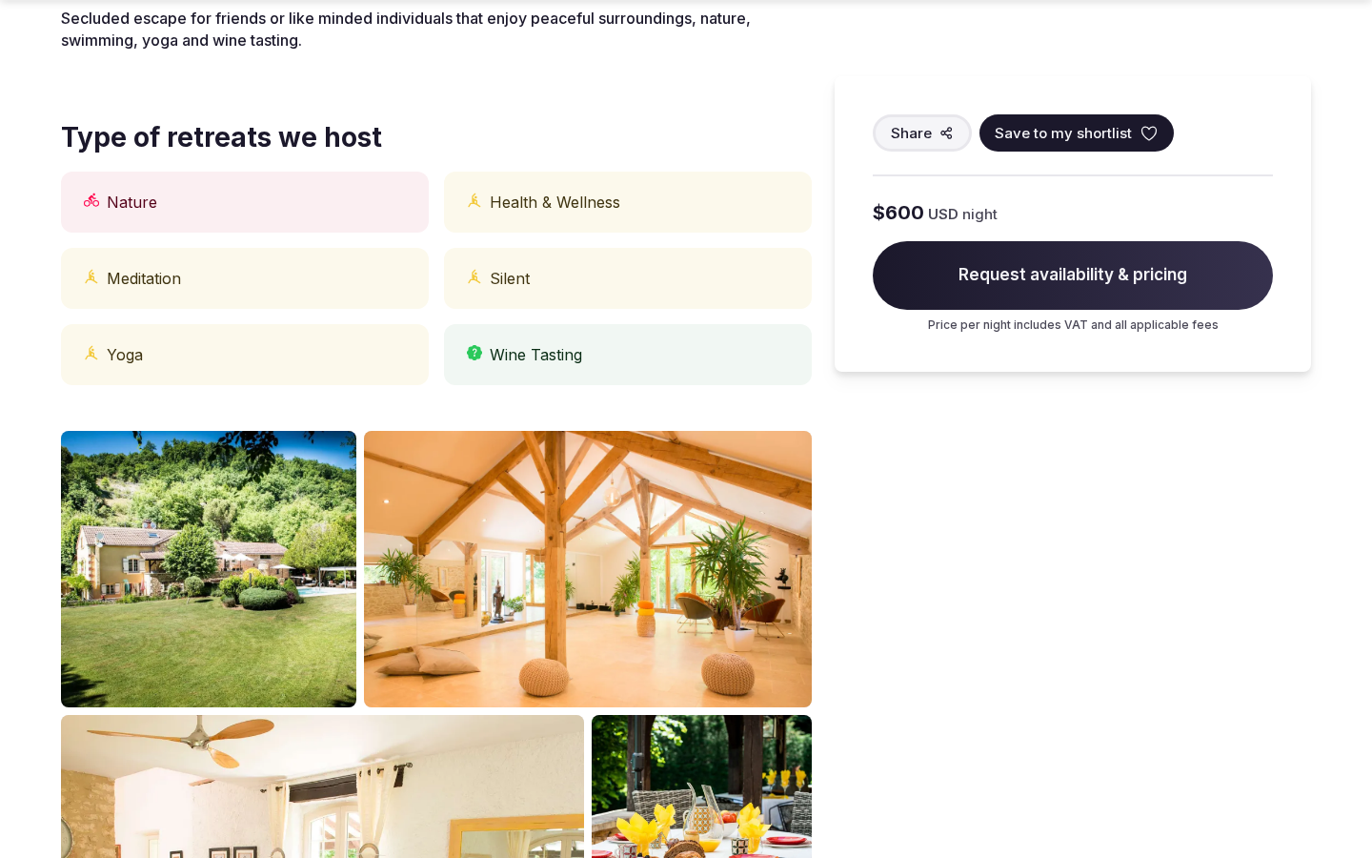
scroll to position [1578, 0]
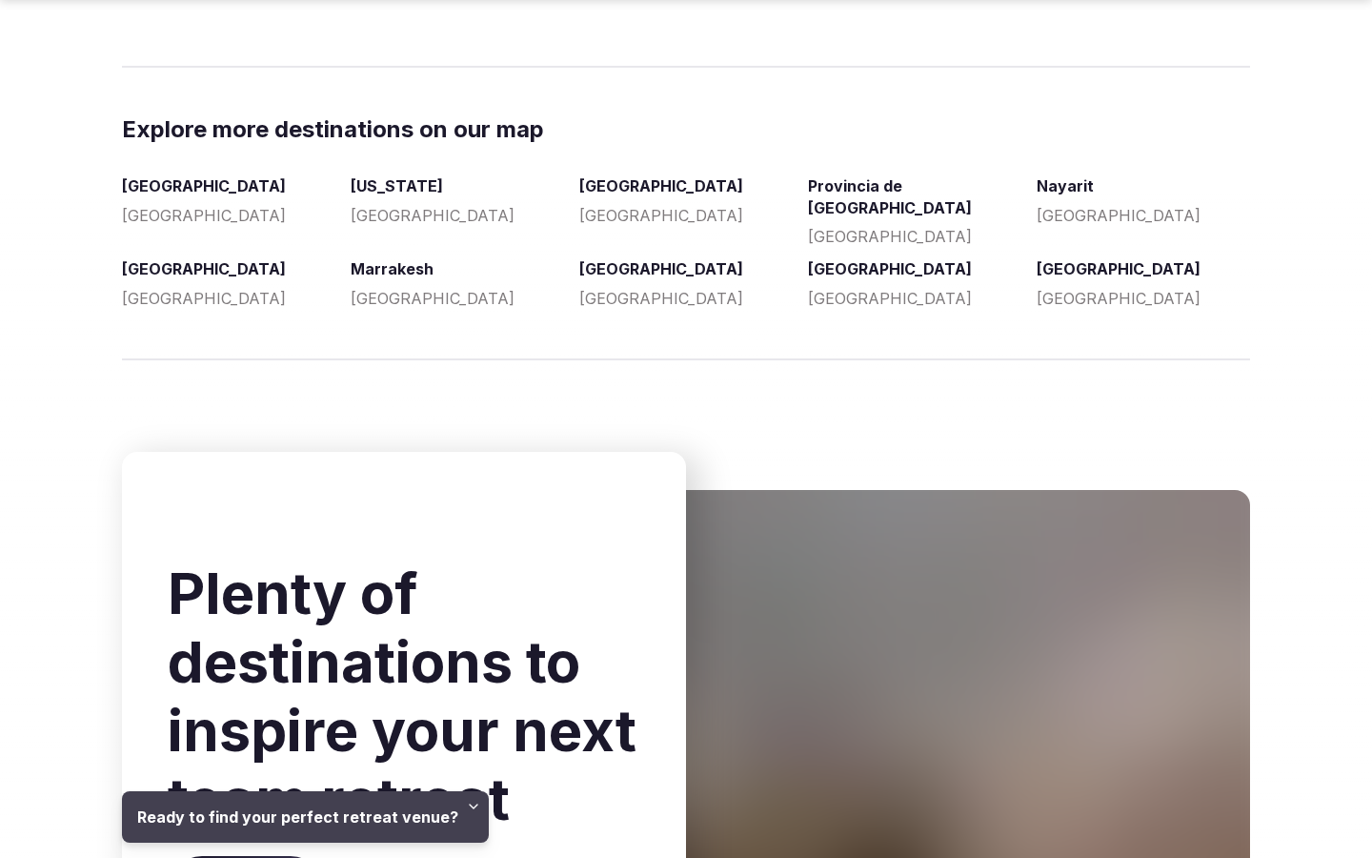
scroll to position [3213, 0]
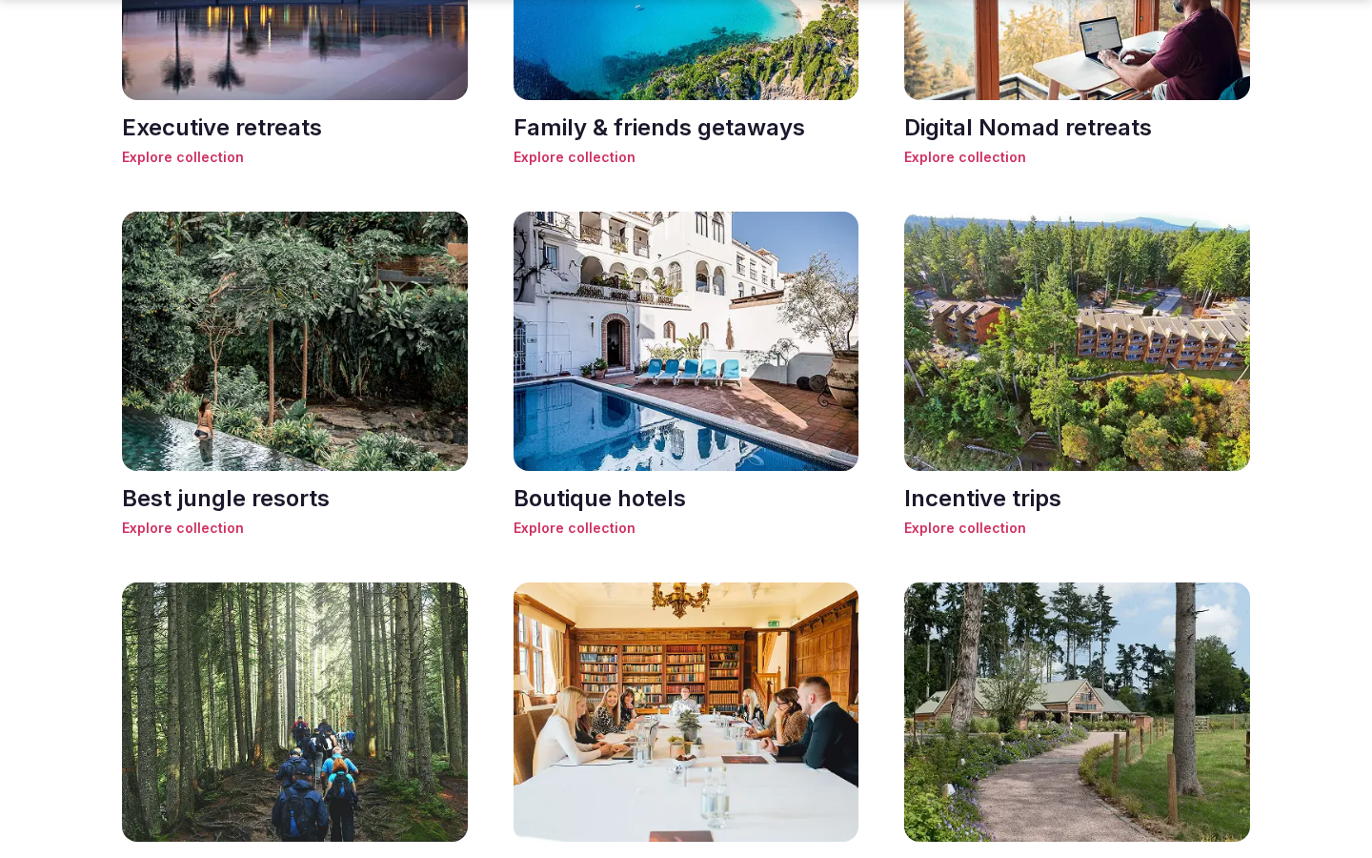
scroll to position [2339, 0]
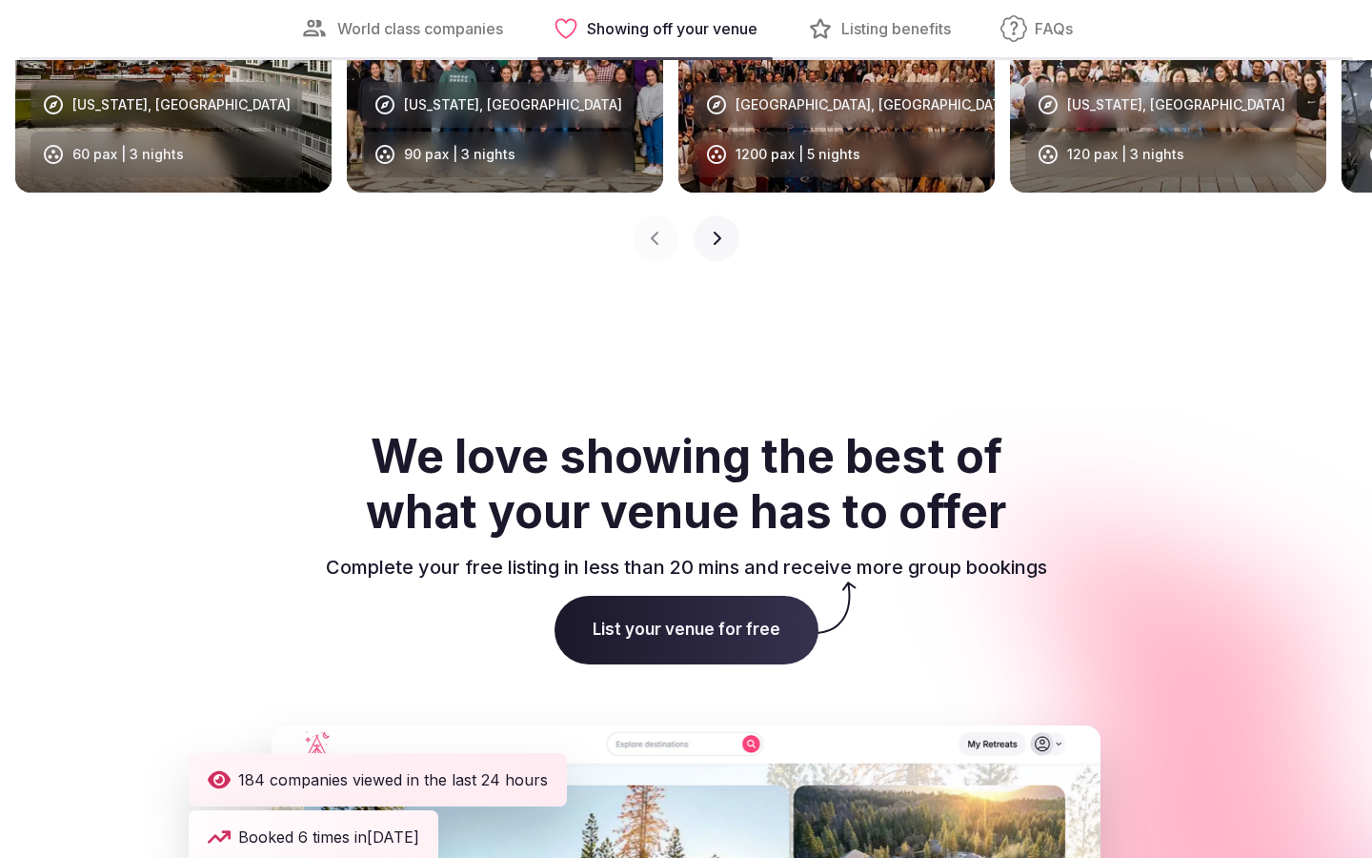
scroll to position [3089, 0]
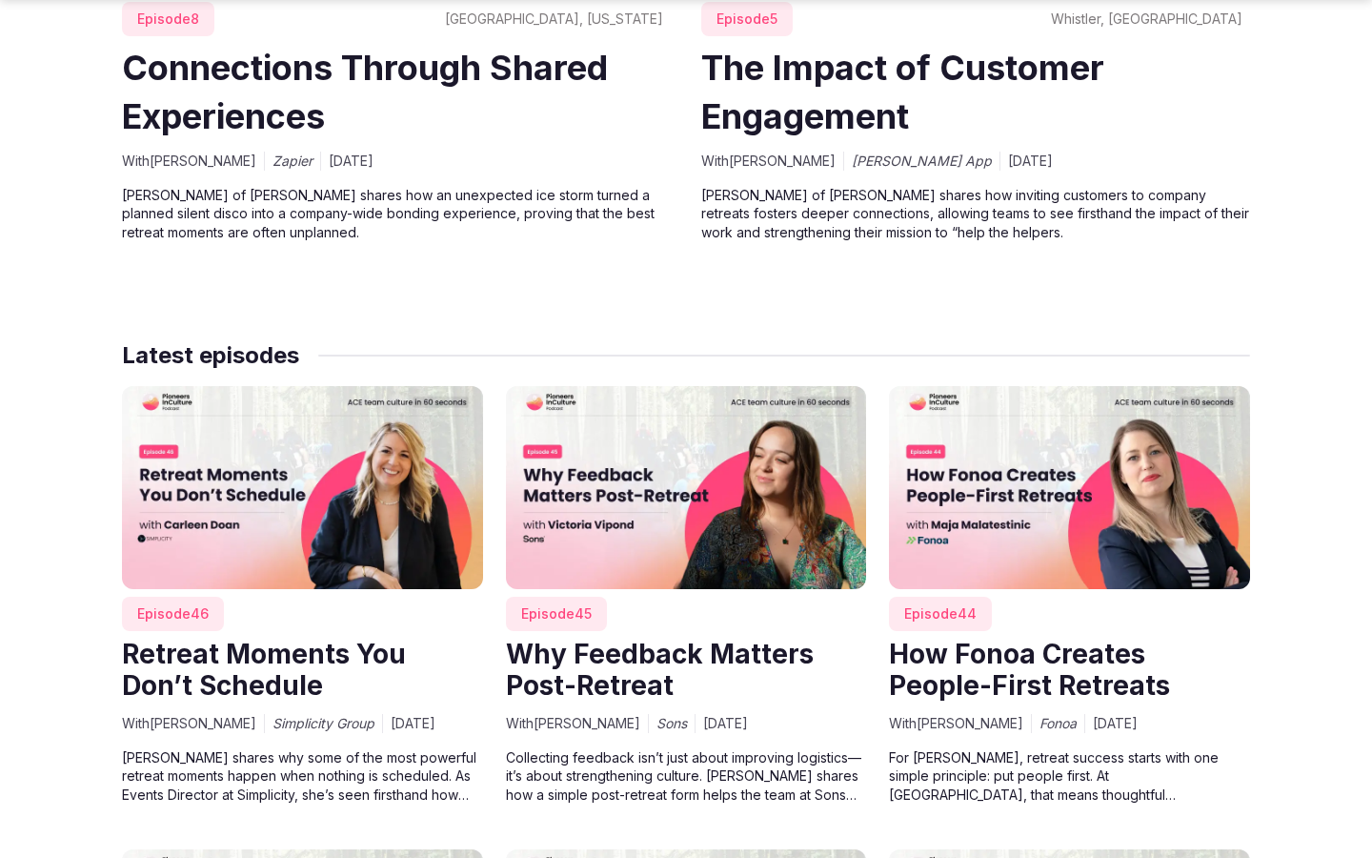
scroll to position [2396, 0]
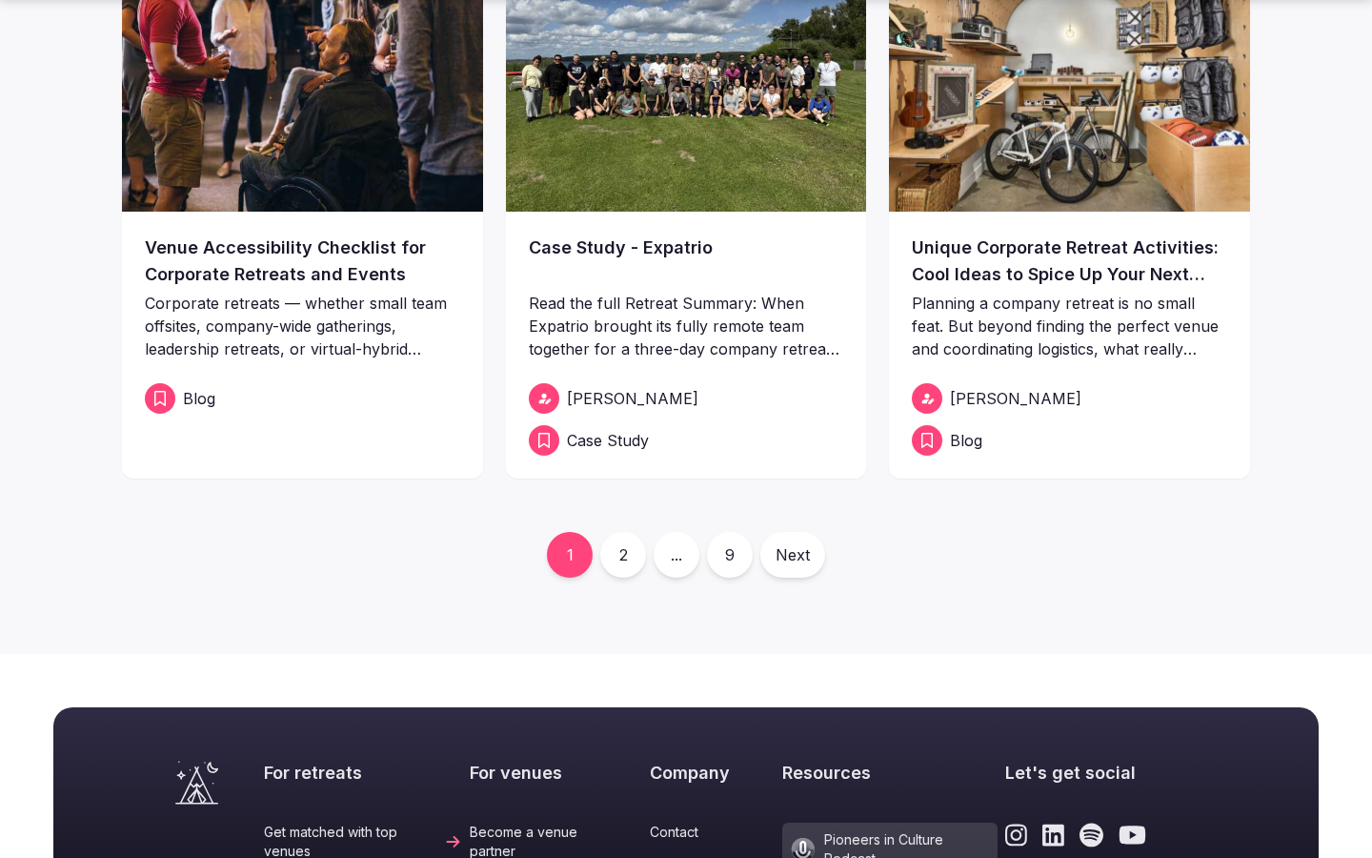
scroll to position [1231, 0]
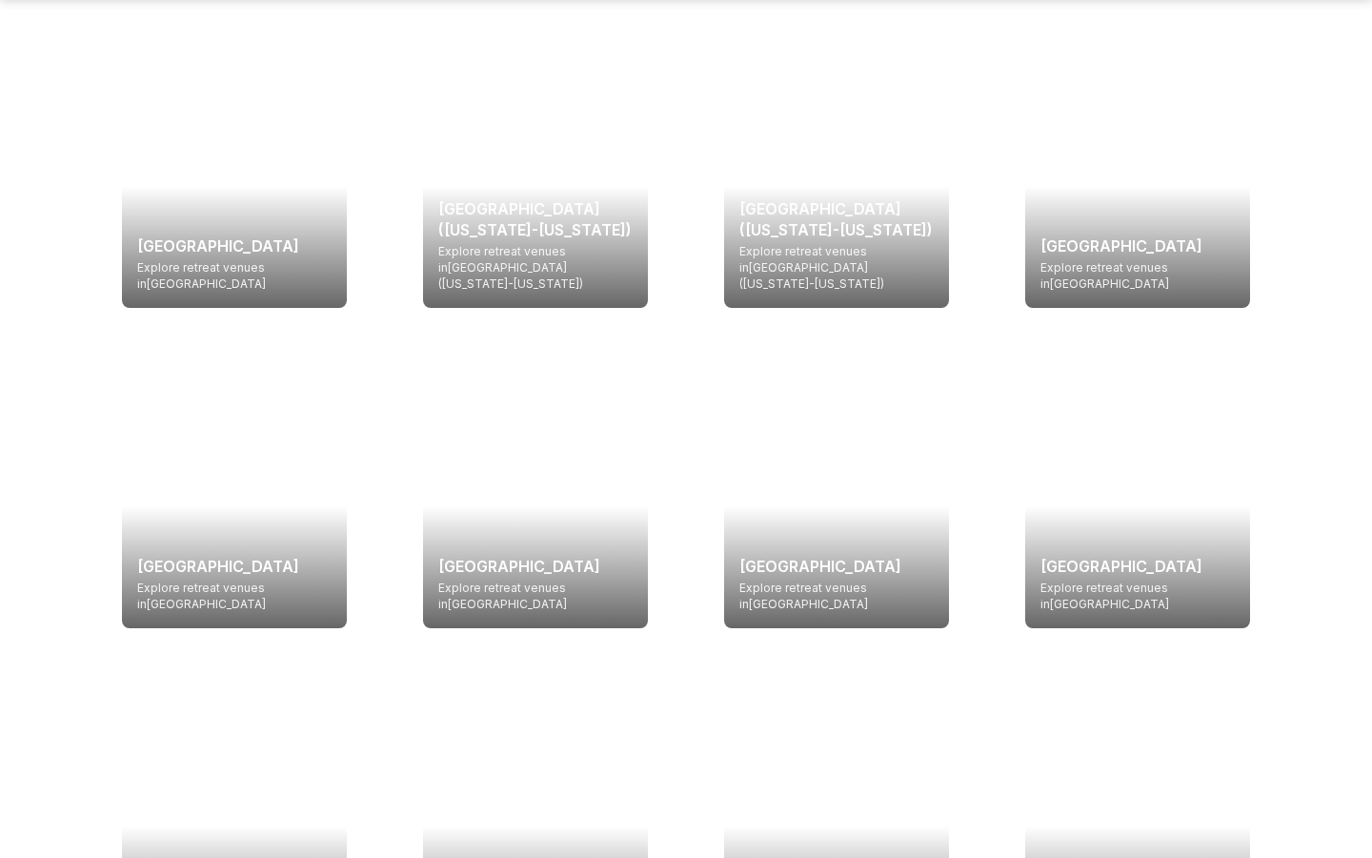
scroll to position [3213, 0]
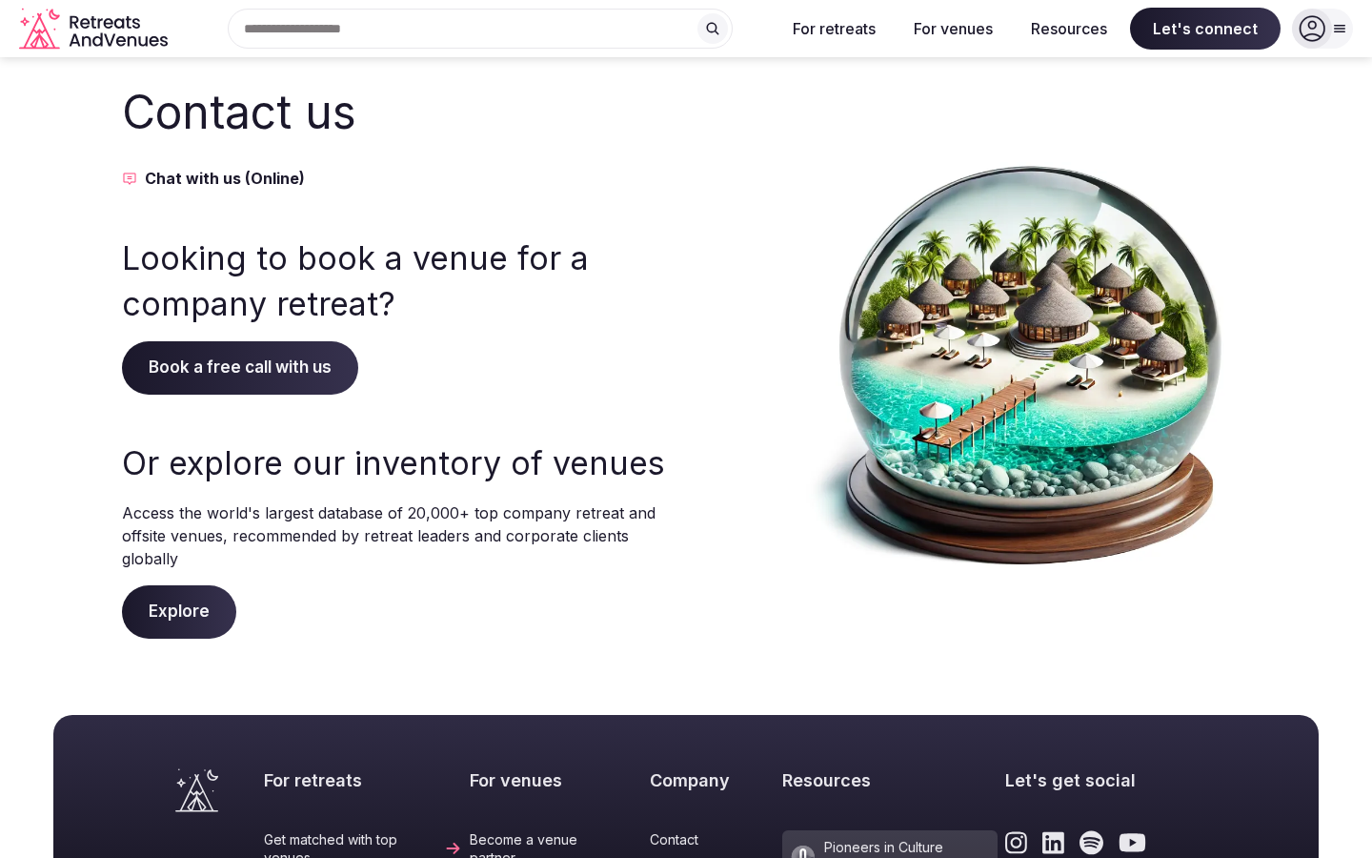
scroll to position [478, 0]
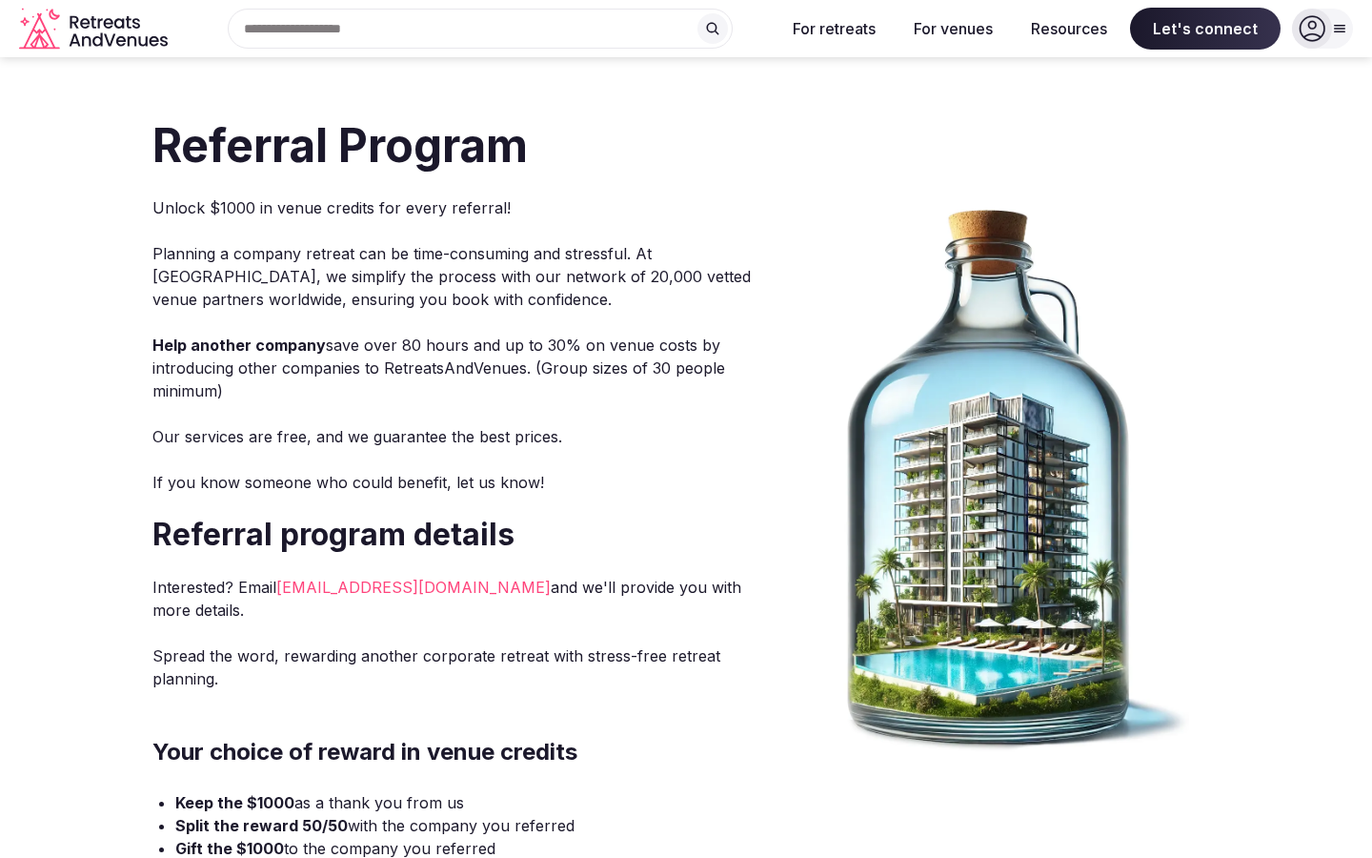
scroll to position [738, 0]
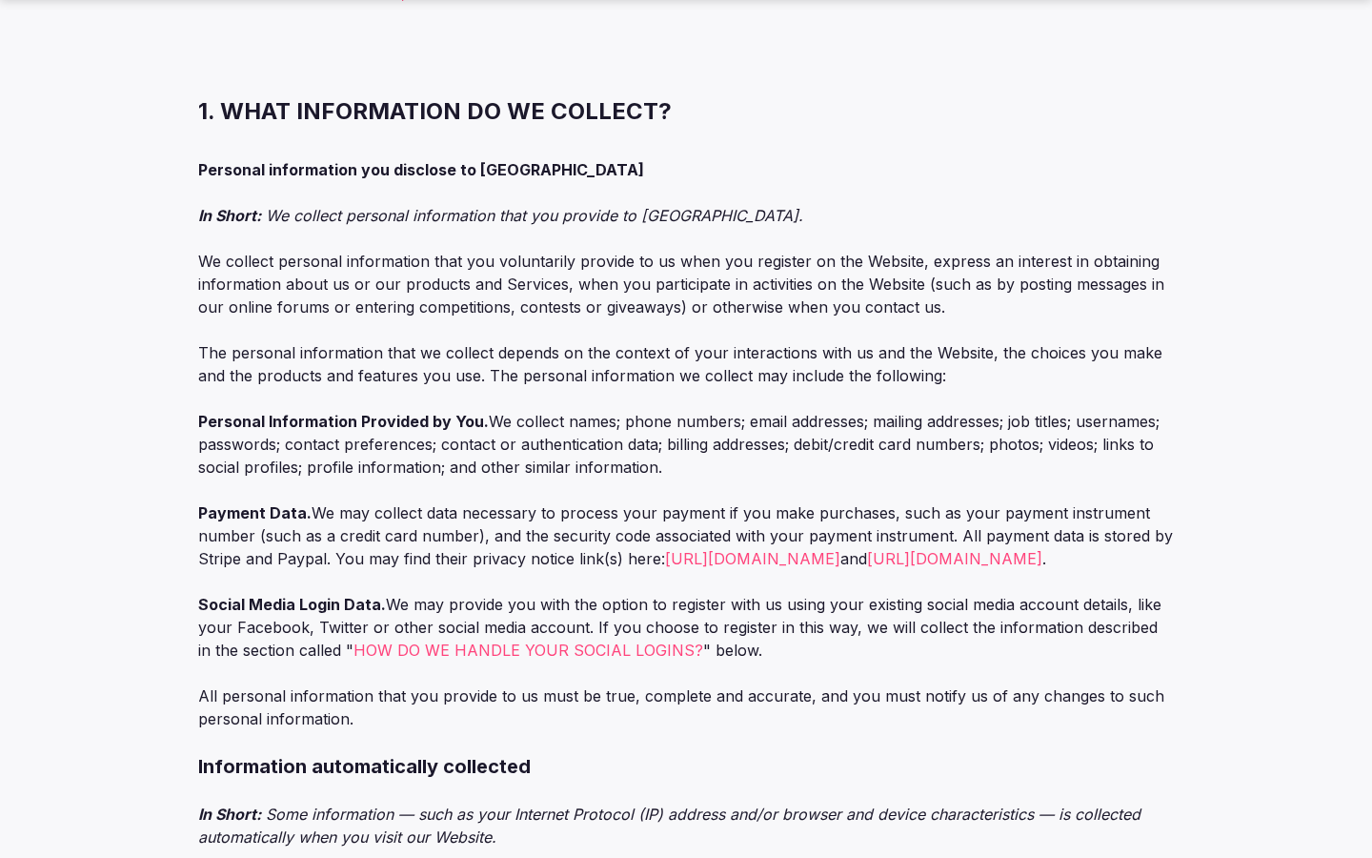
scroll to position [2396, 0]
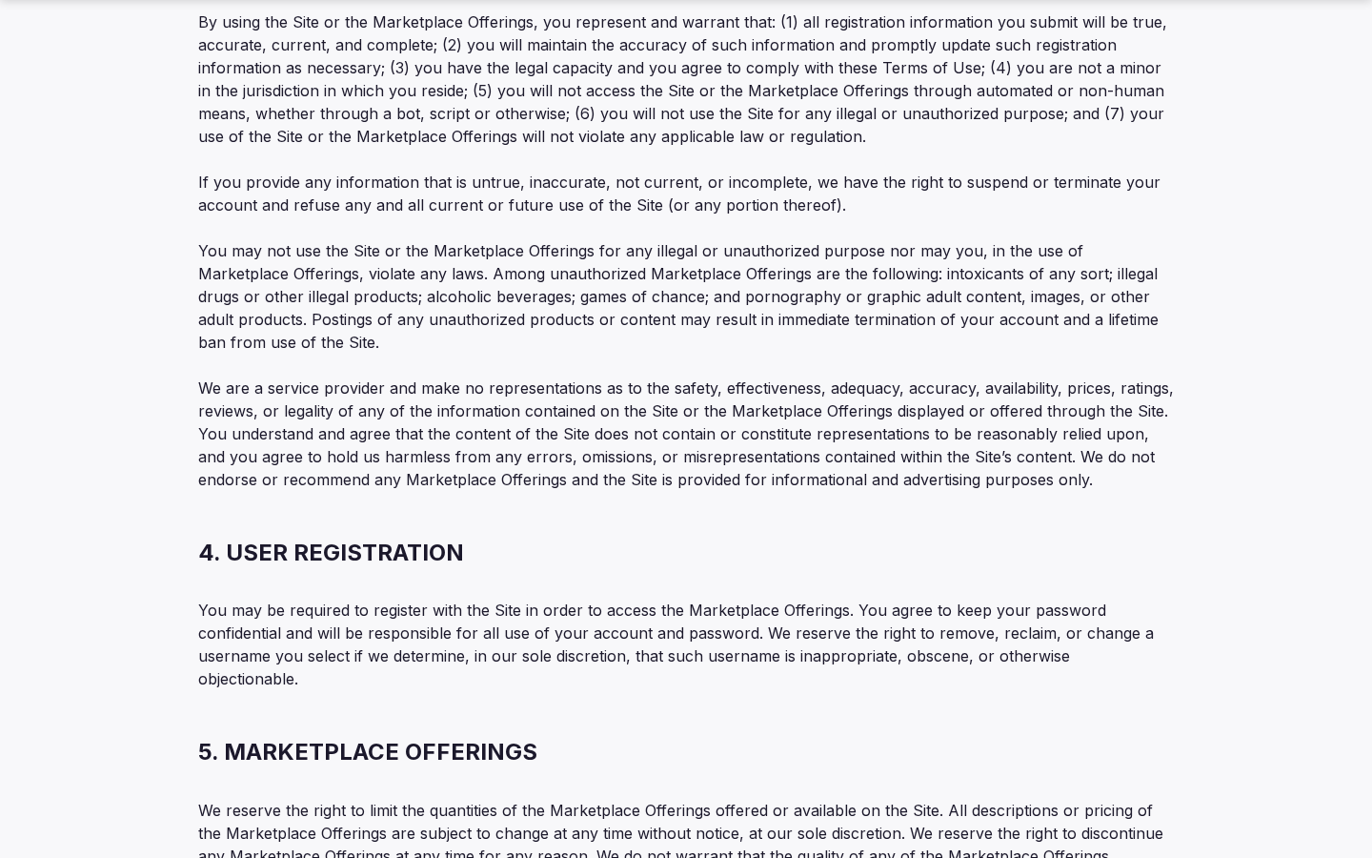
scroll to position [2396, 0]
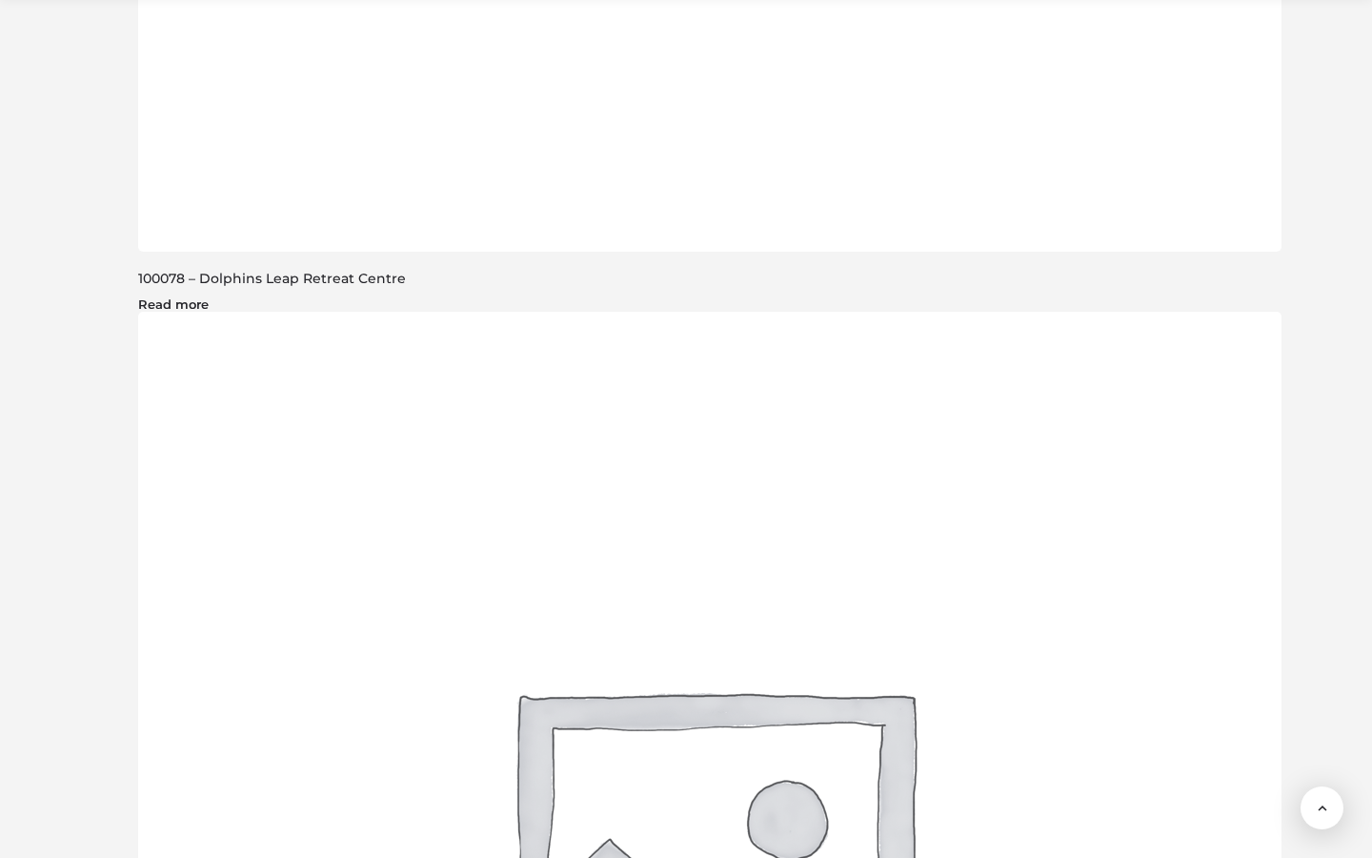
scroll to position [3126, 0]
